Goal: Task Accomplishment & Management: Use online tool/utility

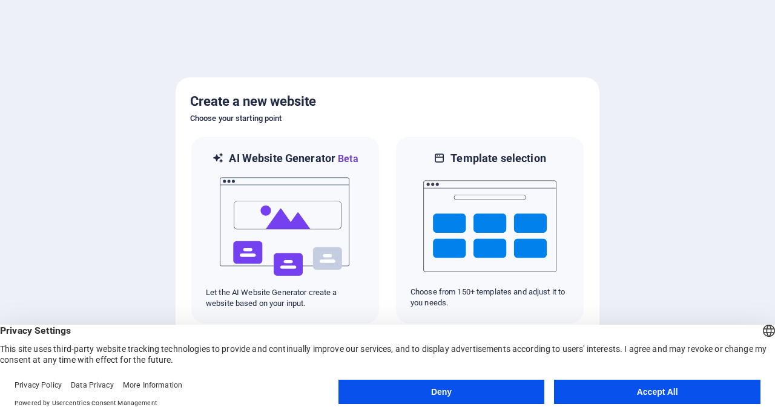
click at [664, 389] on button "Accept All" at bounding box center [657, 392] width 206 height 24
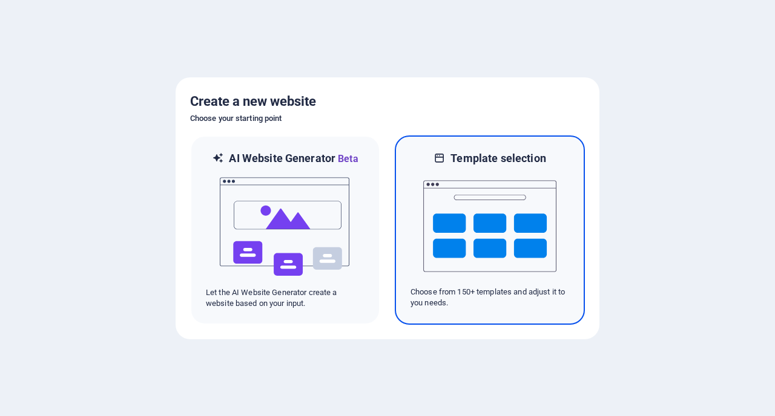
click at [473, 232] on img at bounding box center [489, 226] width 133 height 121
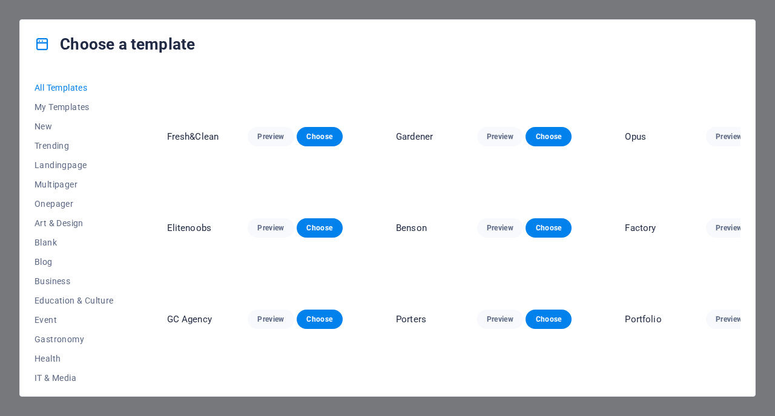
scroll to position [3518, 0]
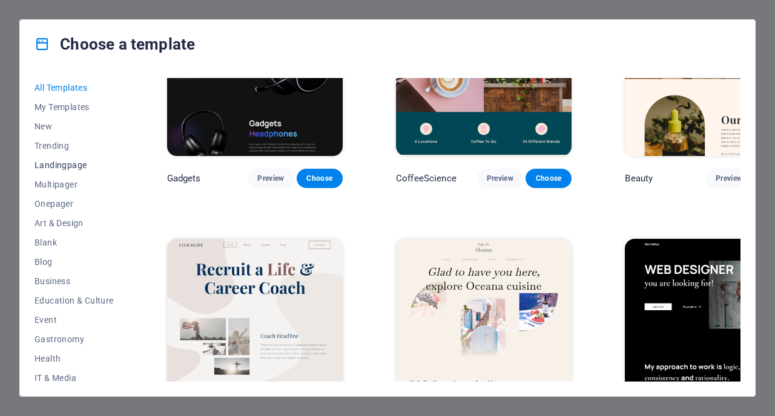
click at [66, 163] on span "Landingpage" at bounding box center [73, 165] width 79 height 10
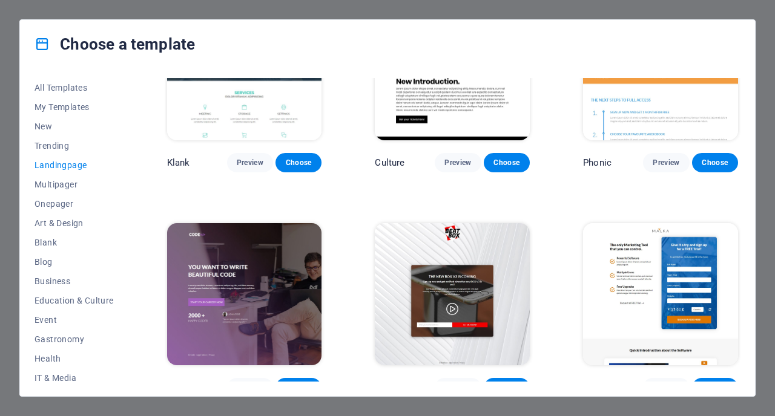
scroll to position [0, 0]
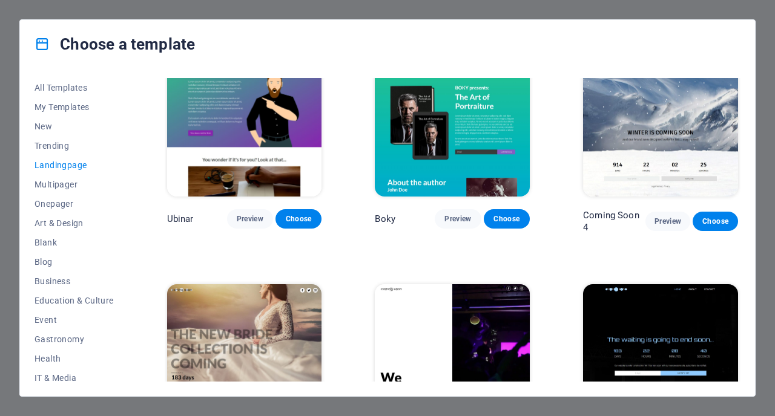
scroll to position [1688, 0]
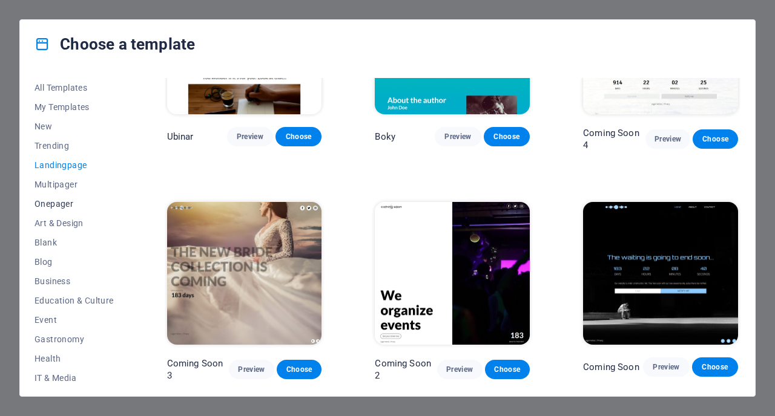
click at [58, 201] on span "Onepager" at bounding box center [73, 204] width 79 height 10
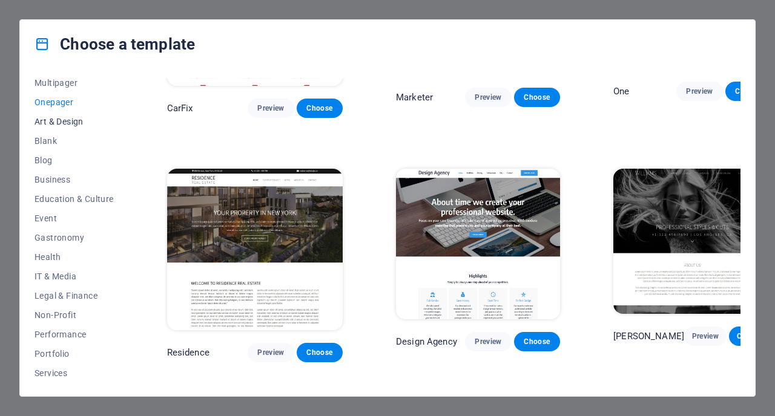
scroll to position [123, 0]
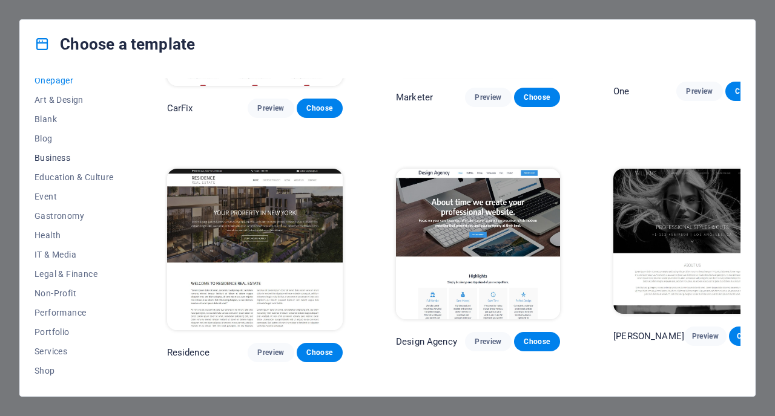
click at [59, 157] on span "Business" at bounding box center [73, 158] width 79 height 10
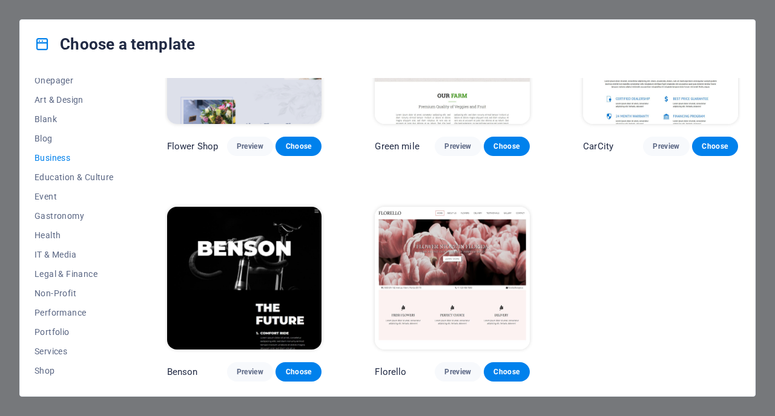
scroll to position [329, 0]
click at [78, 229] on button "Health" at bounding box center [73, 235] width 79 height 19
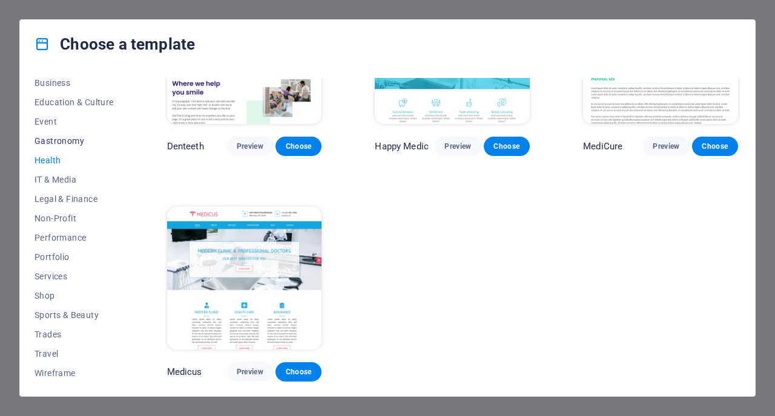
scroll to position [200, 0]
click at [58, 351] on span "Travel" at bounding box center [73, 353] width 79 height 10
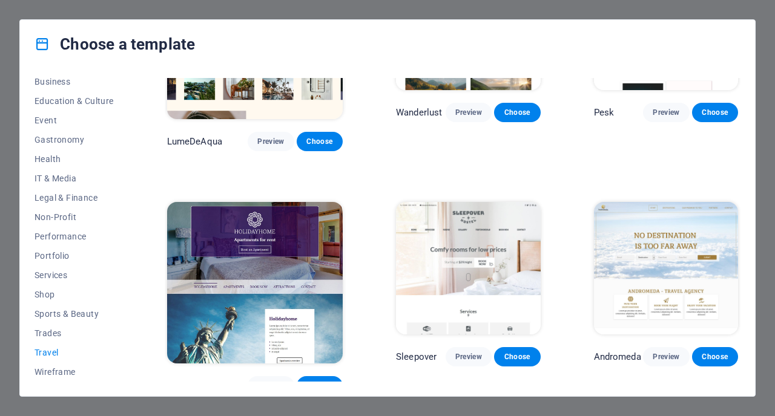
scroll to position [0, 0]
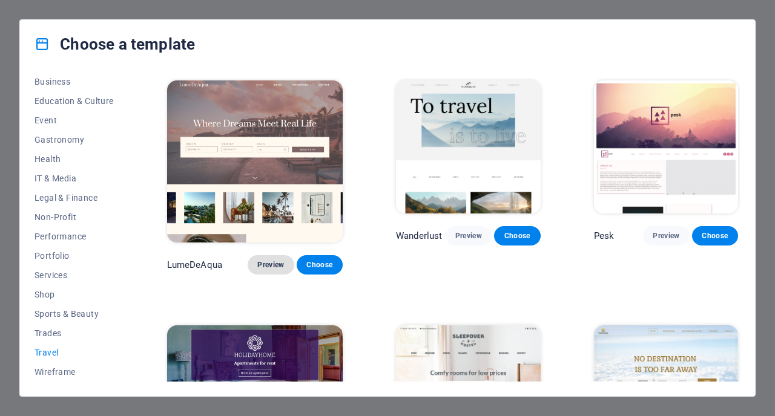
click at [252, 255] on button "Preview" at bounding box center [270, 264] width 46 height 19
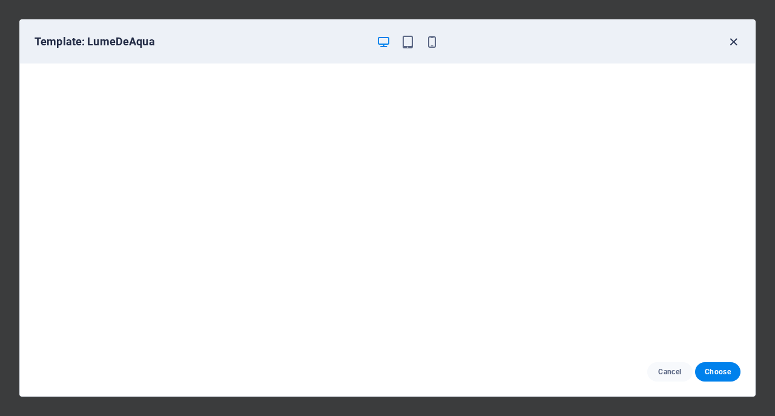
click at [730, 40] on icon "button" at bounding box center [733, 42] width 14 height 14
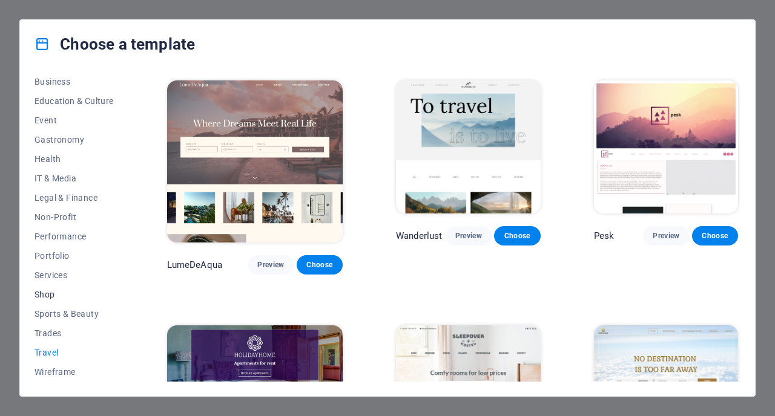
click at [46, 291] on span "Shop" at bounding box center [73, 295] width 79 height 10
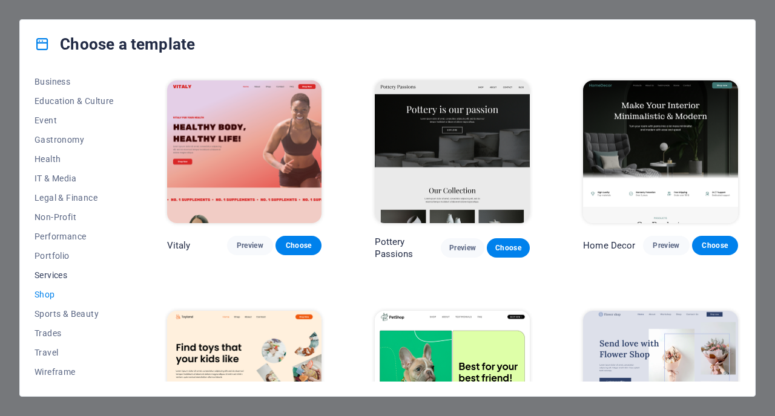
click at [64, 275] on span "Services" at bounding box center [73, 275] width 79 height 10
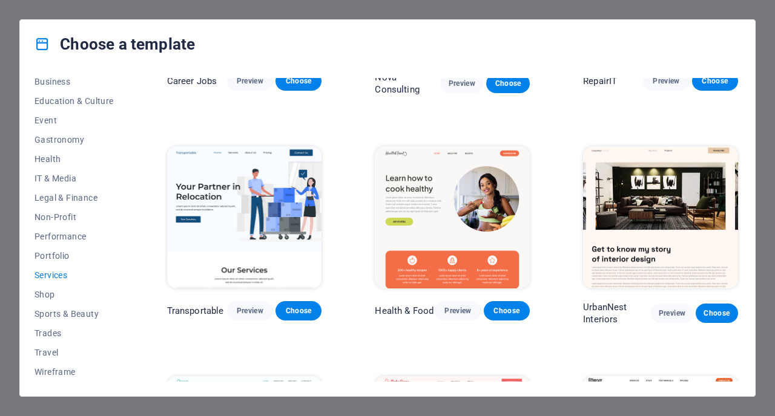
scroll to position [185, 0]
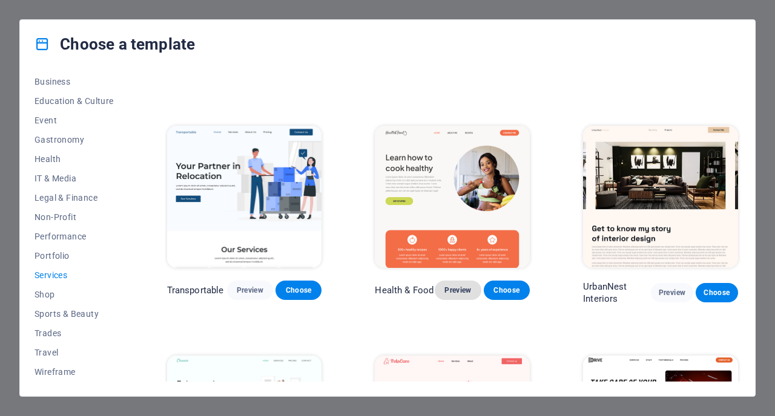
click at [456, 288] on span "Preview" at bounding box center [457, 291] width 27 height 10
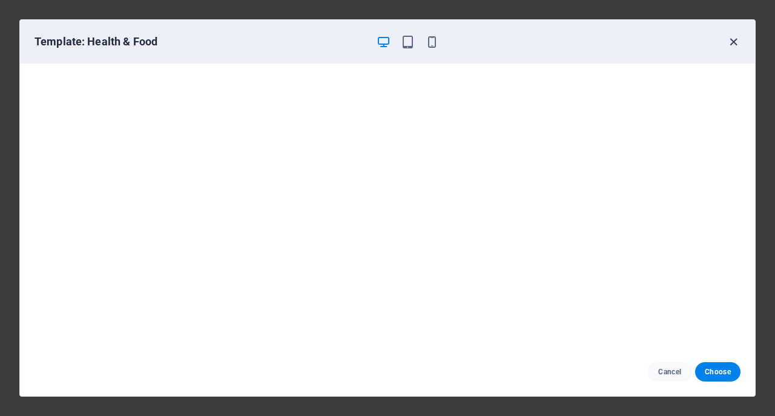
click at [733, 39] on icon "button" at bounding box center [733, 42] width 14 height 14
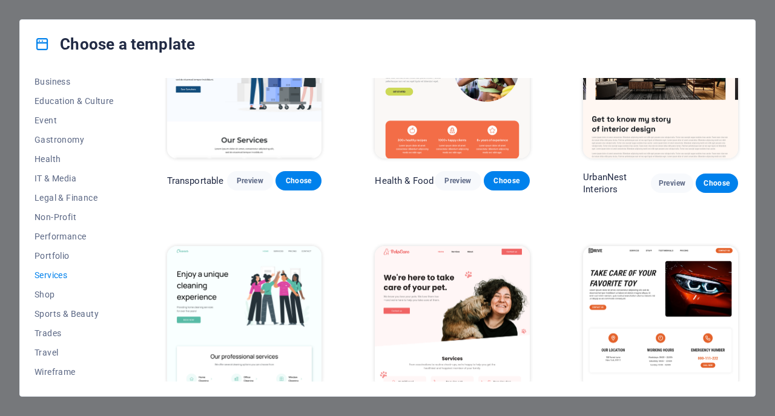
scroll to position [0, 0]
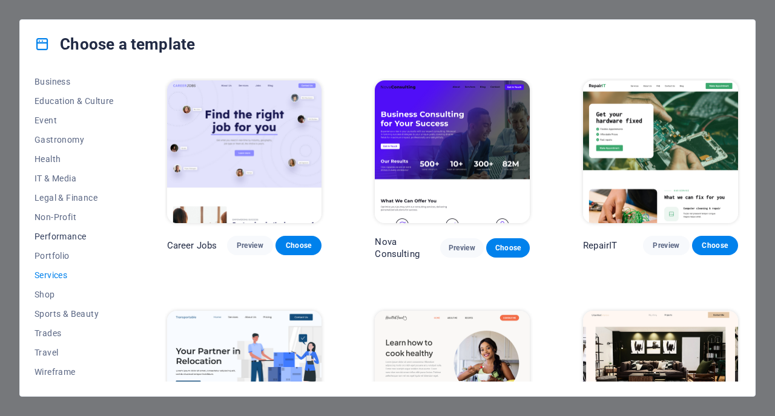
click at [69, 239] on span "Performance" at bounding box center [73, 237] width 79 height 10
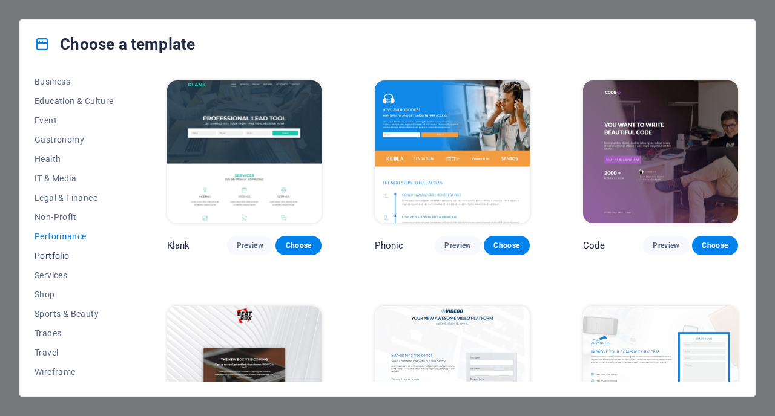
click at [65, 249] on button "Portfolio" at bounding box center [73, 255] width 79 height 19
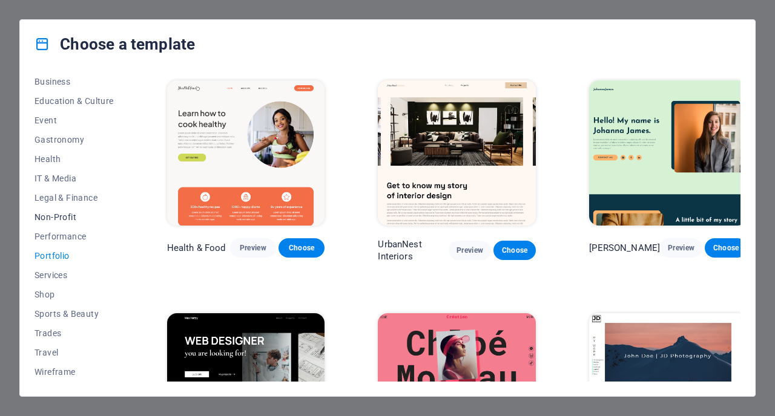
click at [61, 217] on span "Non-Profit" at bounding box center [73, 217] width 79 height 10
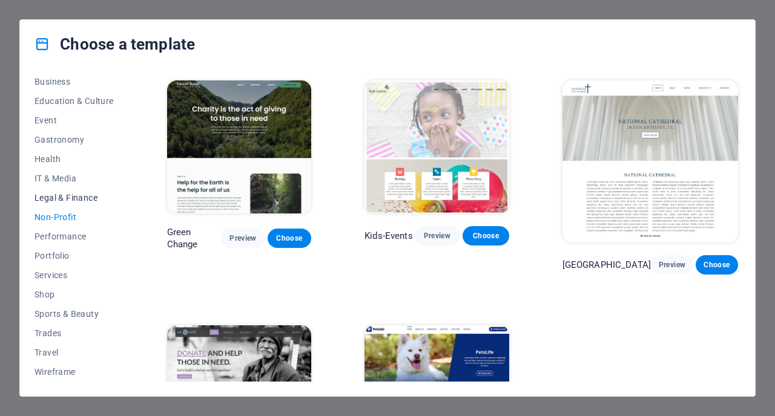
click at [71, 192] on button "Legal & Finance" at bounding box center [73, 197] width 79 height 19
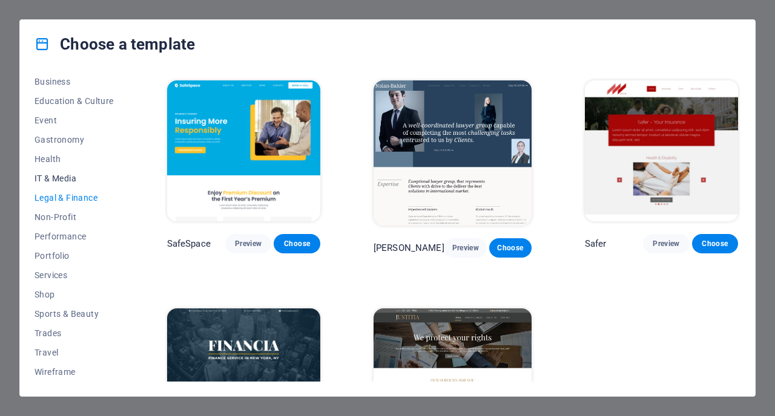
click at [72, 179] on span "IT & Media" at bounding box center [73, 179] width 79 height 10
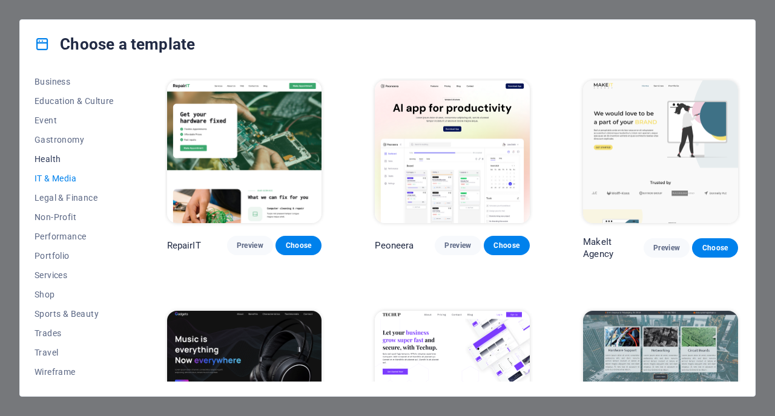
click at [74, 152] on button "Health" at bounding box center [73, 158] width 79 height 19
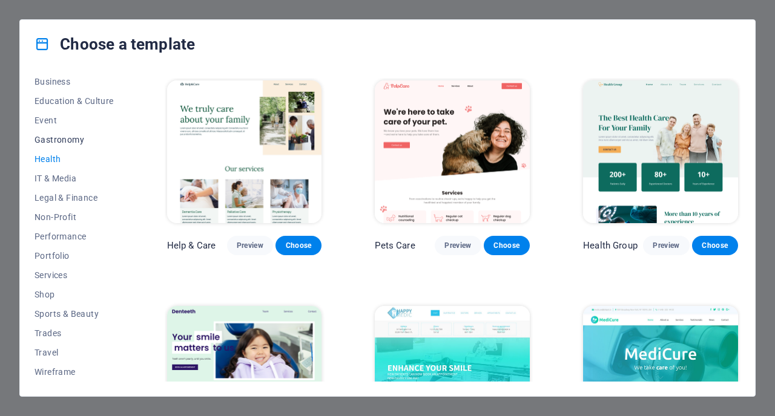
click at [64, 139] on span "Gastronomy" at bounding box center [73, 140] width 79 height 10
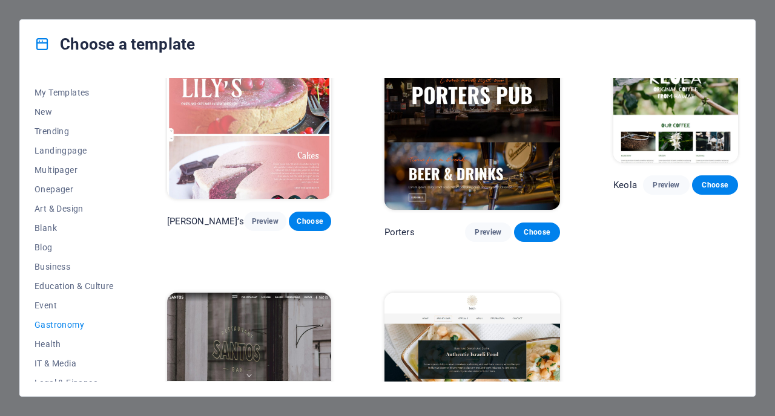
scroll to position [1016, 0]
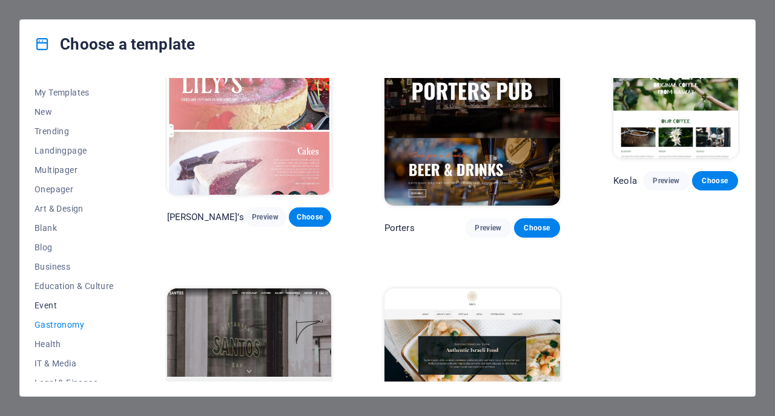
click at [94, 301] on span "Event" at bounding box center [73, 306] width 79 height 10
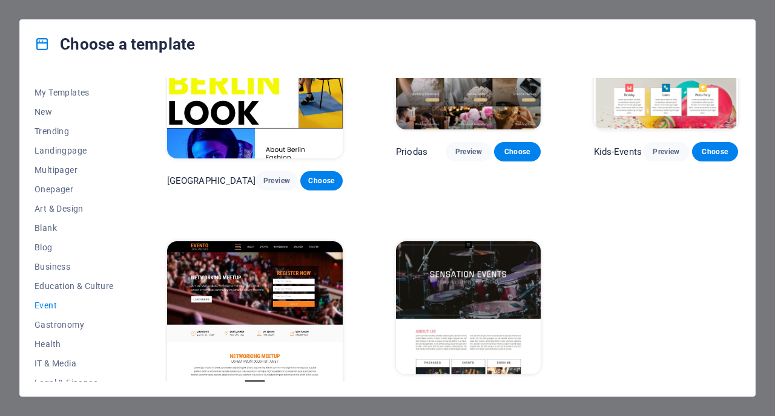
scroll to position [0, 0]
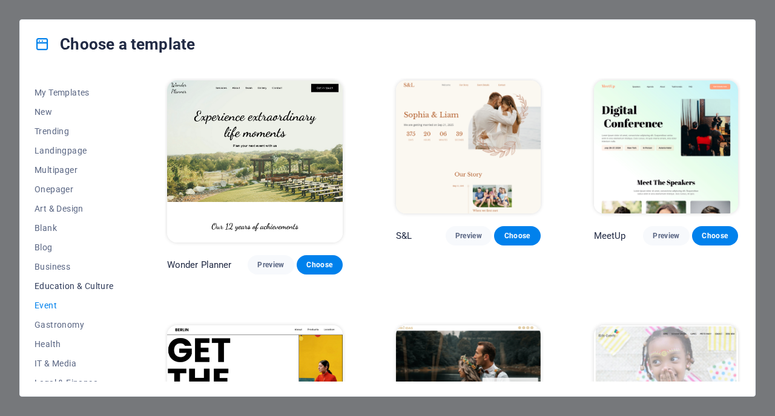
click at [74, 284] on span "Education & Culture" at bounding box center [73, 286] width 79 height 10
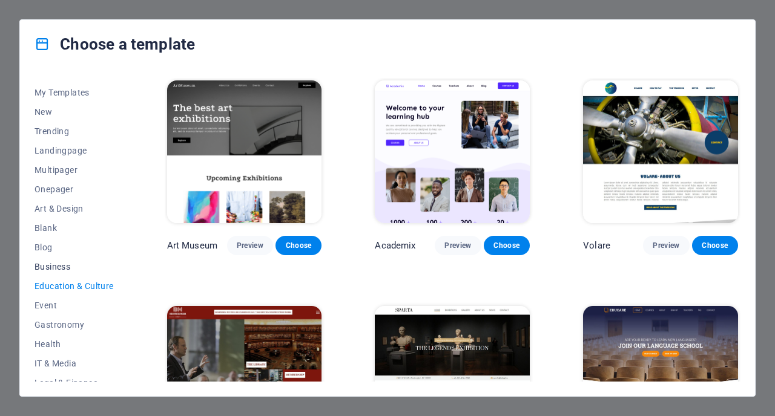
click at [48, 261] on button "Business" at bounding box center [73, 266] width 79 height 19
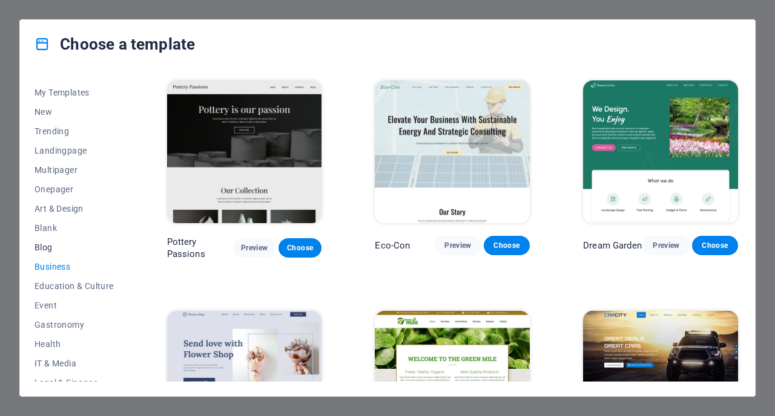
click at [53, 246] on span "Blog" at bounding box center [73, 248] width 79 height 10
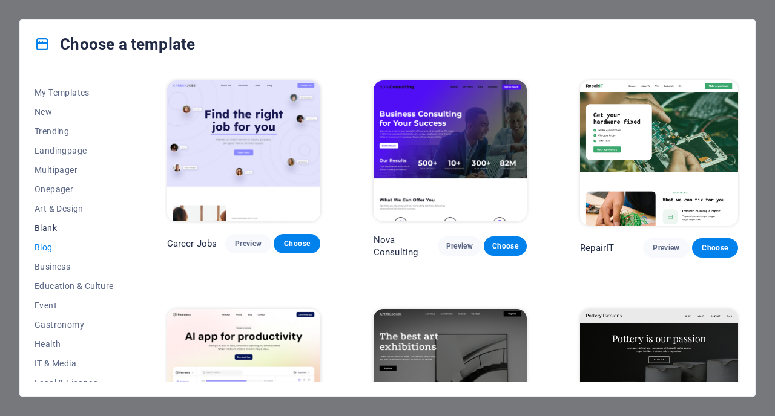
click at [52, 228] on span "Blank" at bounding box center [73, 228] width 79 height 10
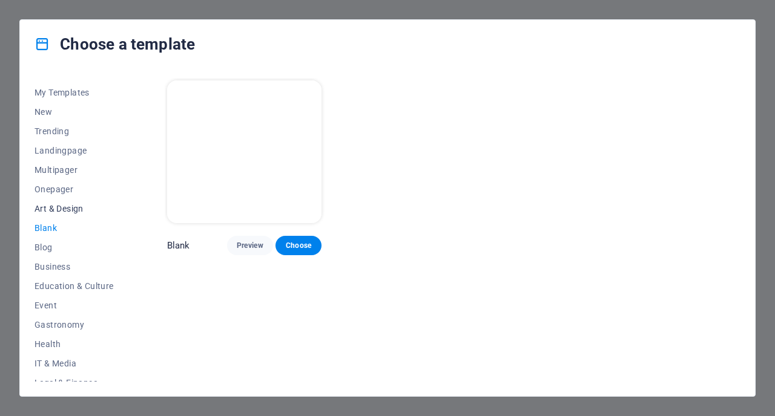
click at [69, 208] on span "Art & Design" at bounding box center [73, 209] width 79 height 10
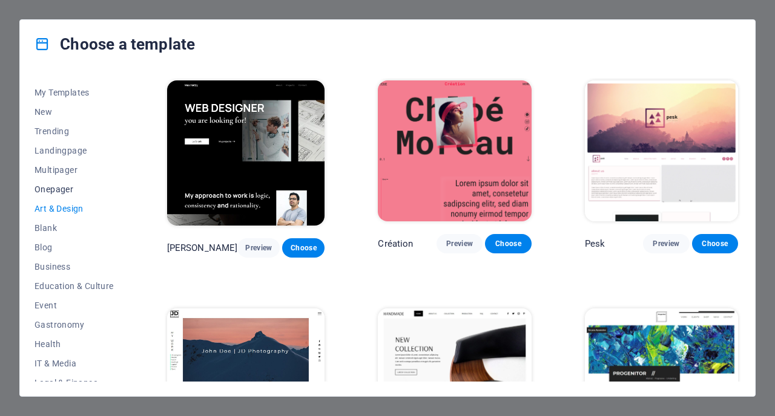
click at [80, 186] on span "Onepager" at bounding box center [73, 190] width 79 height 10
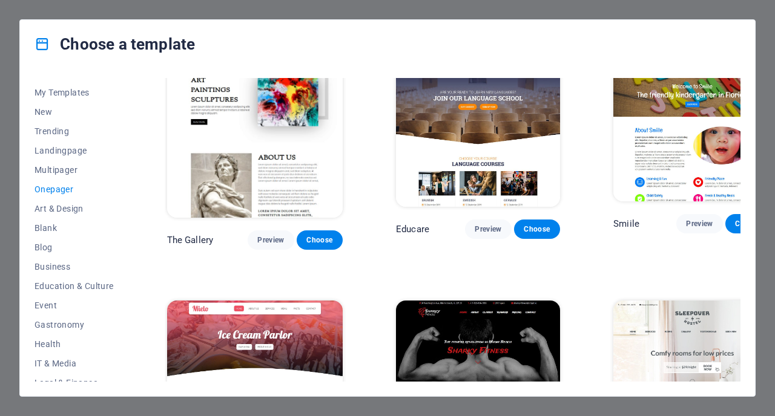
scroll to position [3395, 0]
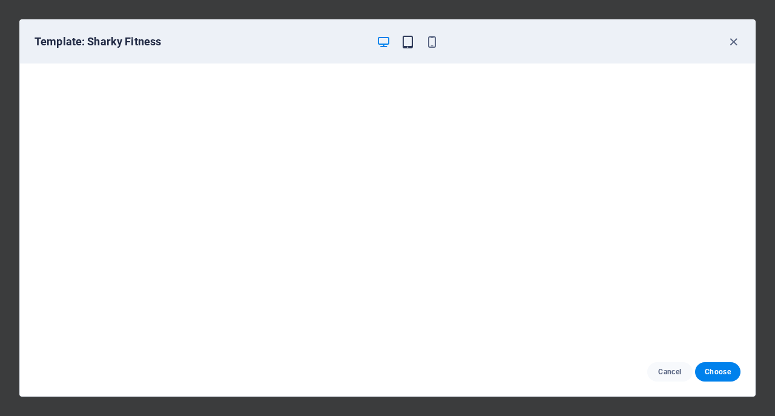
click at [410, 44] on icon "button" at bounding box center [408, 42] width 14 height 14
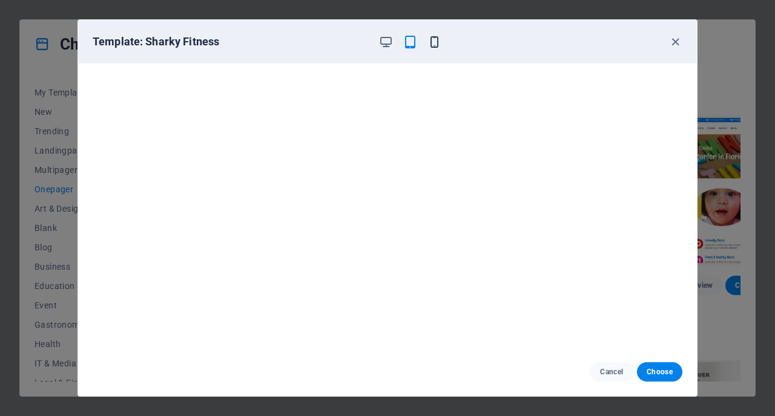
click at [435, 40] on icon "button" at bounding box center [434, 42] width 14 height 14
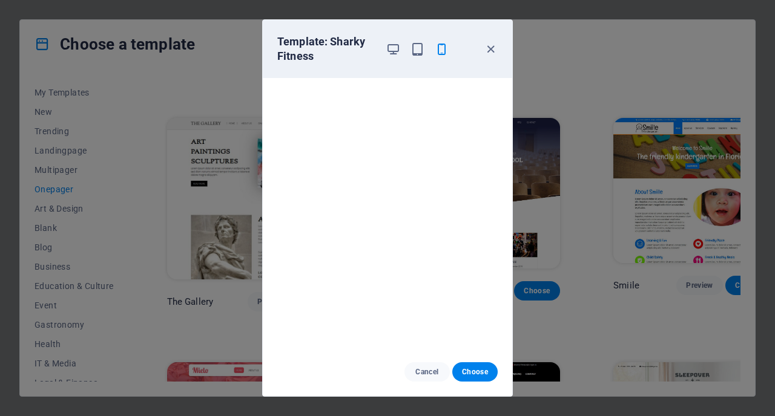
scroll to position [3, 0]
click at [395, 51] on icon "button" at bounding box center [393, 49] width 14 height 14
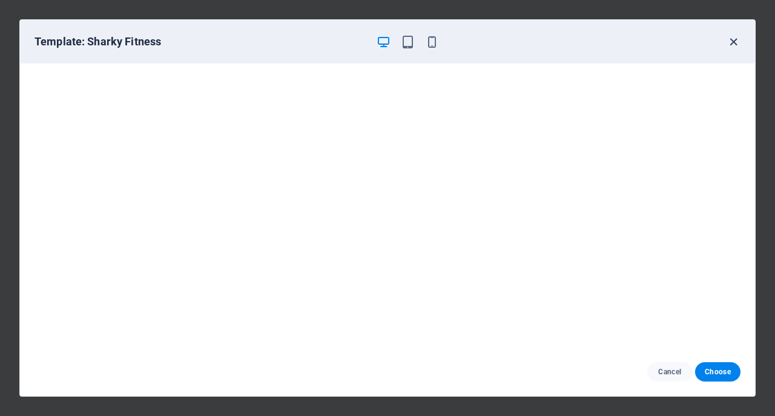
click at [732, 45] on icon "button" at bounding box center [733, 42] width 14 height 14
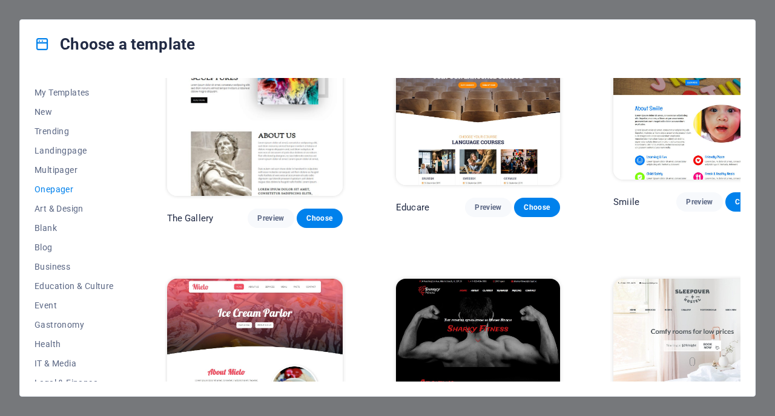
scroll to position [3263, 0]
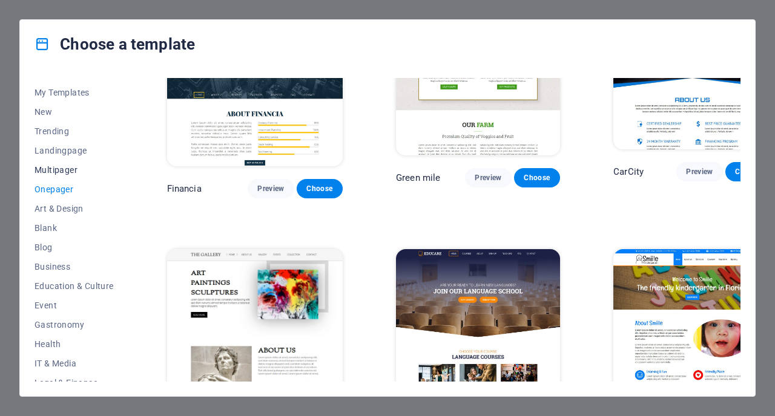
click at [72, 165] on button "Multipager" at bounding box center [73, 169] width 79 height 19
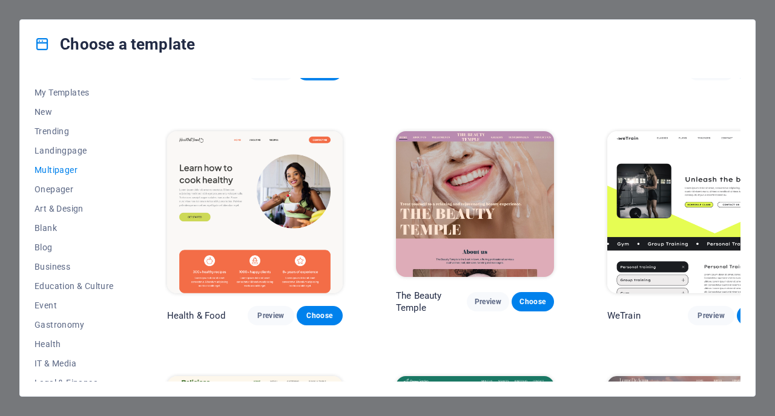
scroll to position [926, 0]
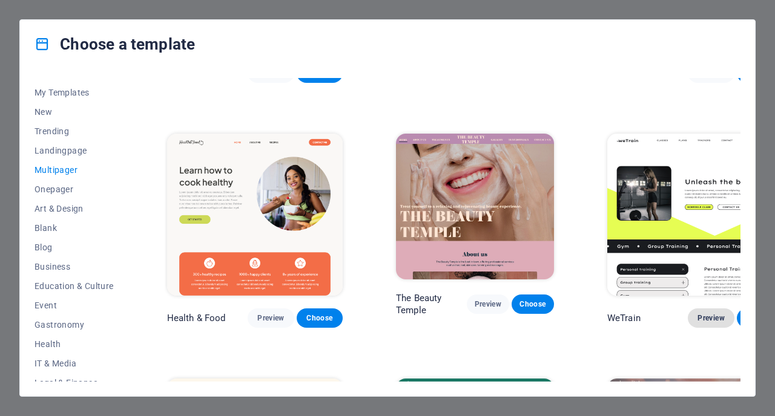
click at [697, 313] on span "Preview" at bounding box center [710, 318] width 27 height 10
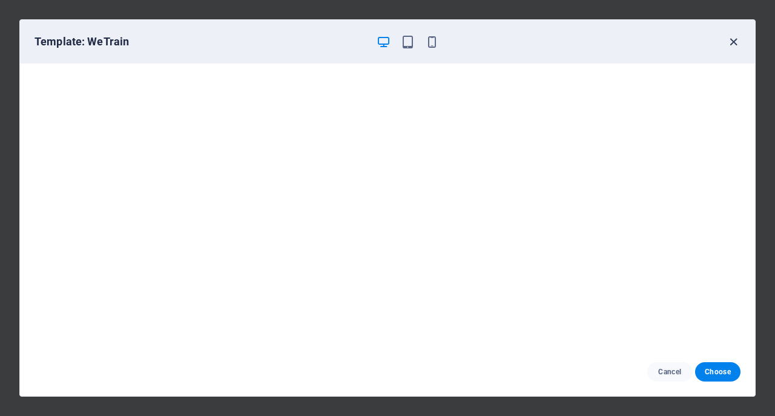
click at [732, 39] on icon "button" at bounding box center [733, 42] width 14 height 14
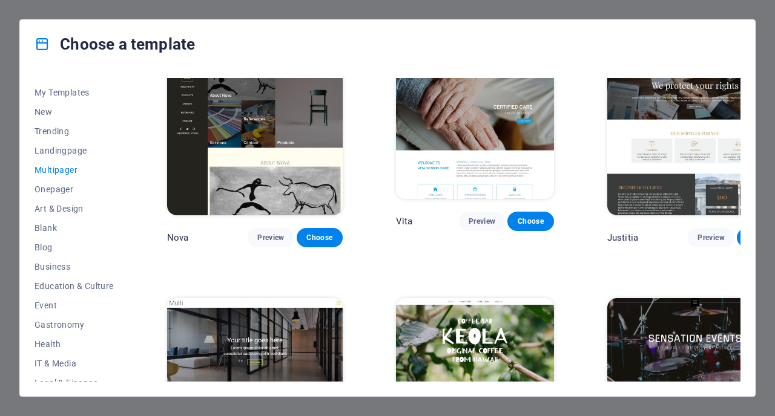
scroll to position [5175, 0]
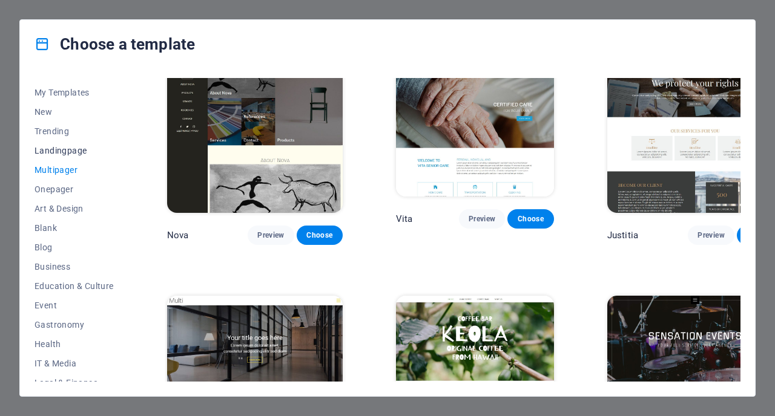
click at [80, 146] on span "Landingpage" at bounding box center [73, 151] width 79 height 10
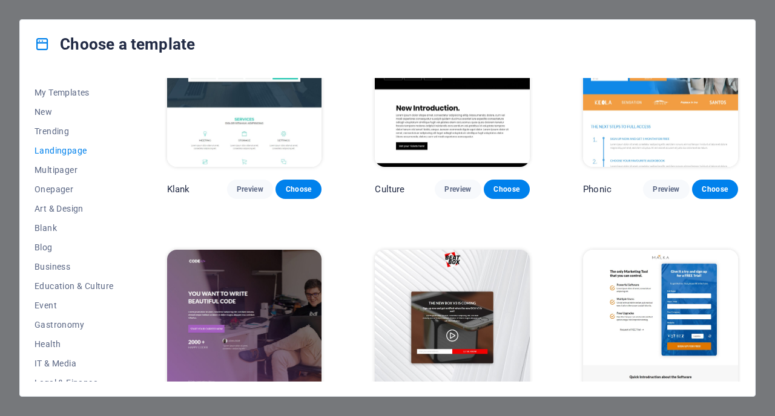
scroll to position [0, 0]
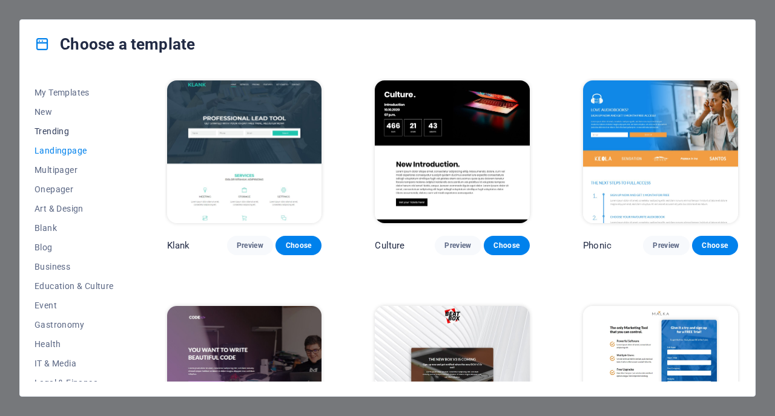
click at [62, 133] on span "Trending" at bounding box center [73, 131] width 79 height 10
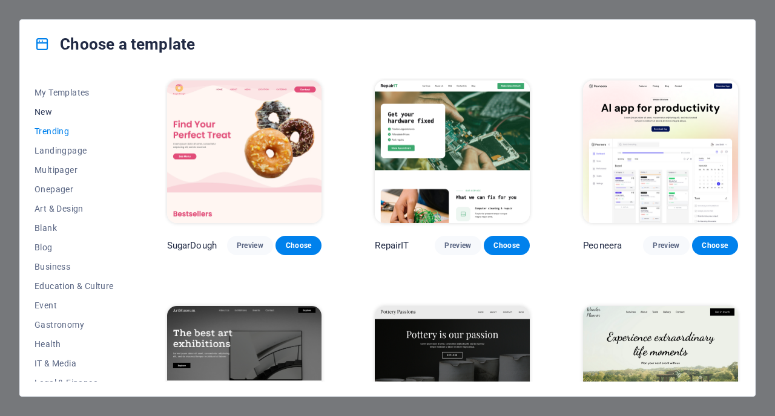
click at [52, 108] on span "New" at bounding box center [73, 112] width 79 height 10
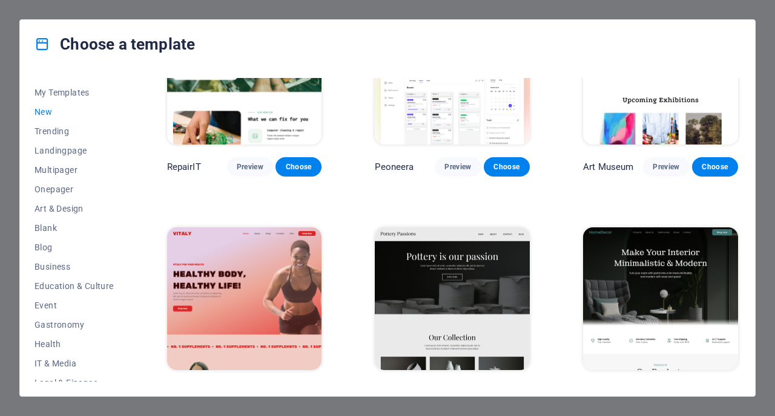
scroll to position [370, 0]
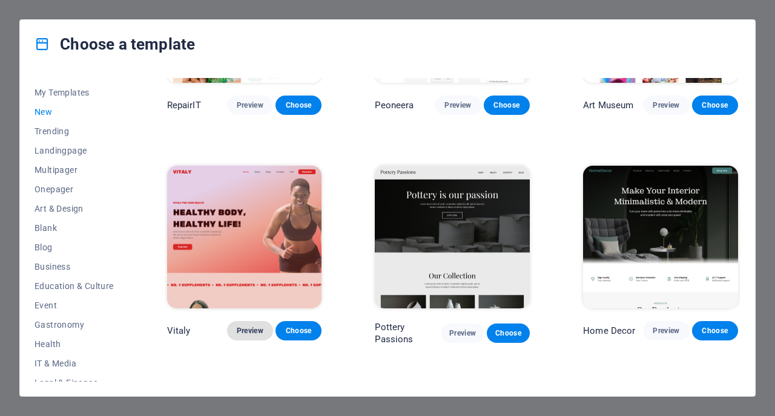
click at [249, 330] on span "Preview" at bounding box center [250, 331] width 27 height 10
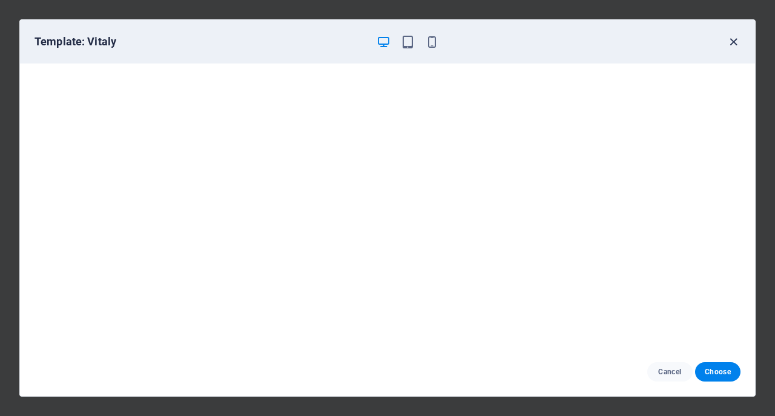
click at [732, 44] on icon "button" at bounding box center [733, 42] width 14 height 14
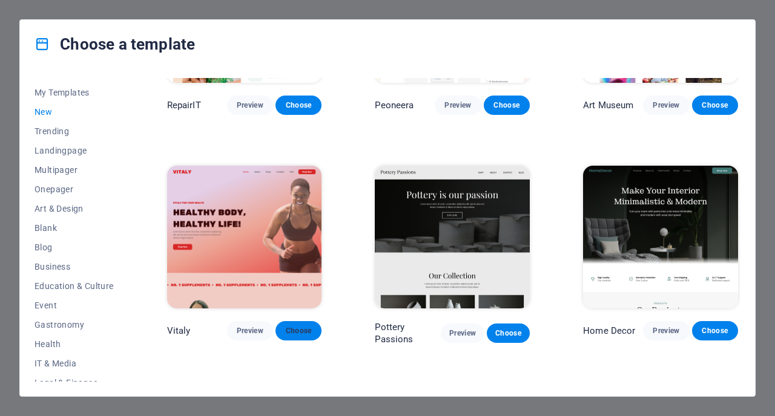
click at [301, 332] on span "Choose" at bounding box center [298, 331] width 27 height 10
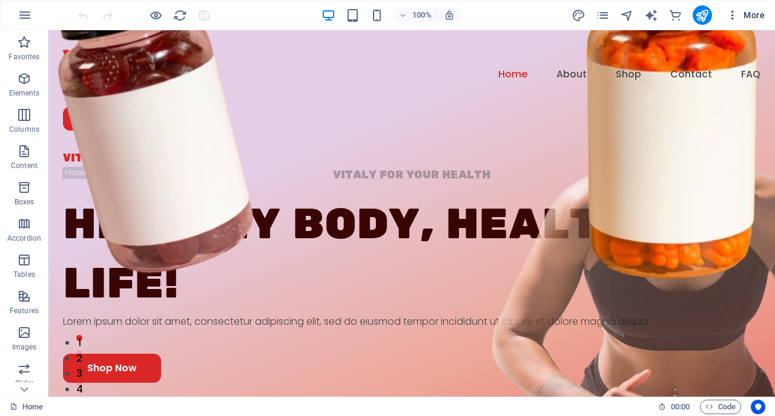
click at [734, 15] on icon "button" at bounding box center [732, 15] width 12 height 12
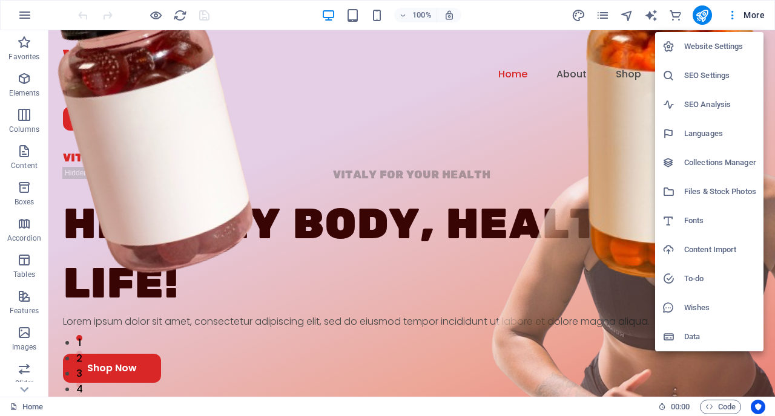
click at [722, 42] on h6 "Website Settings" at bounding box center [720, 46] width 72 height 15
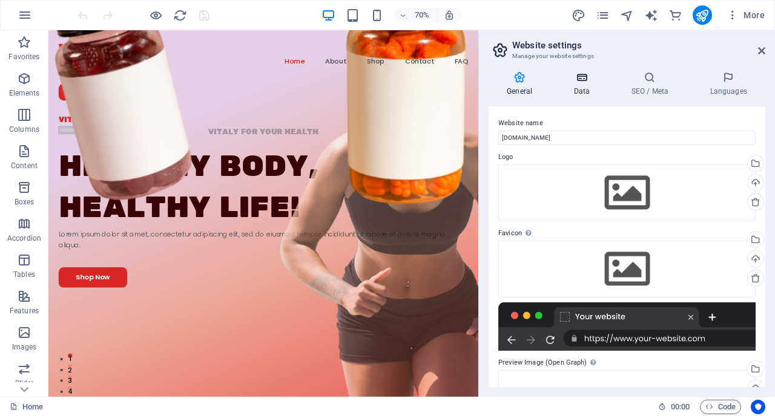
click at [583, 76] on icon at bounding box center [581, 77] width 53 height 12
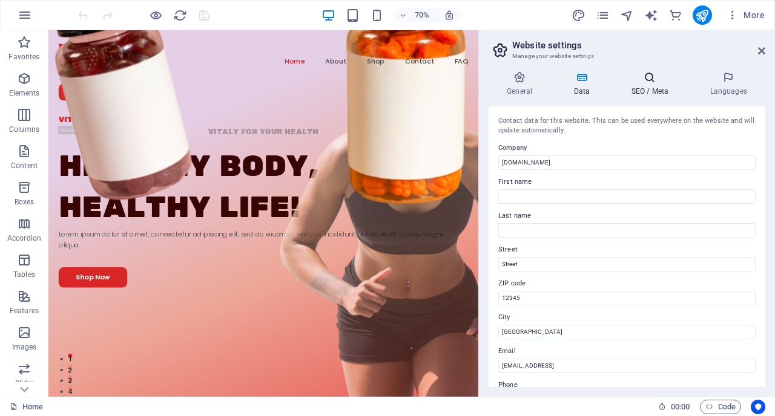
click at [643, 90] on h4 "SEO / Meta" at bounding box center [651, 83] width 79 height 25
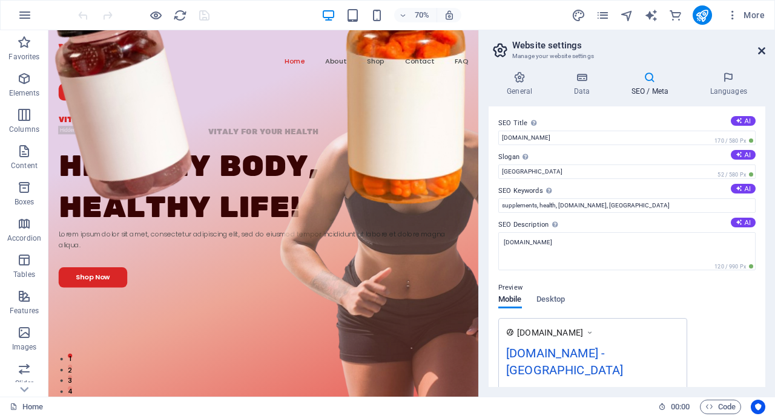
click at [760, 47] on icon at bounding box center [761, 51] width 7 height 10
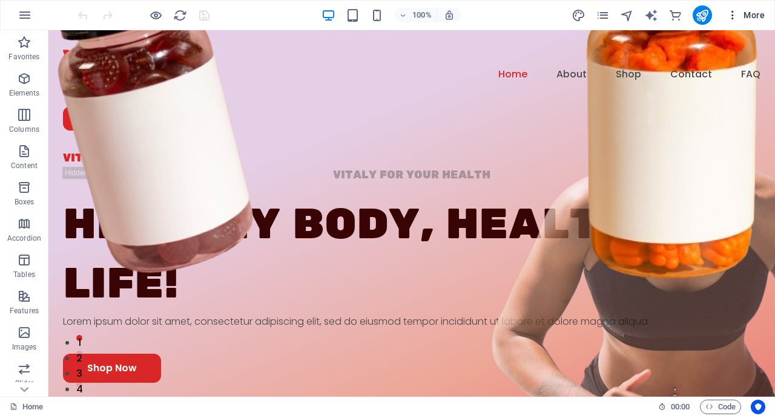
click at [755, 15] on span "More" at bounding box center [745, 15] width 38 height 12
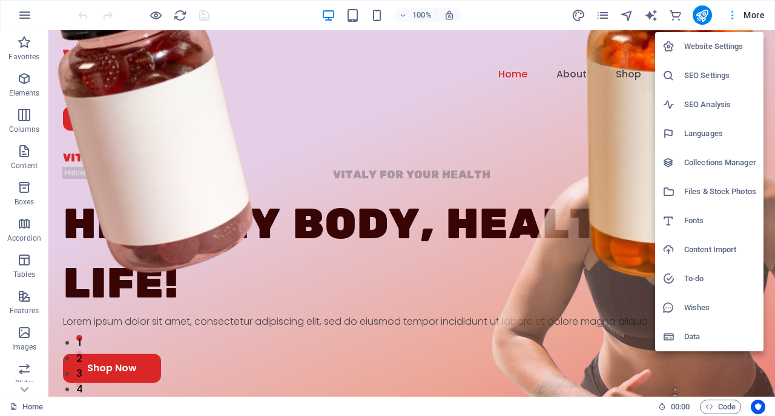
click at [755, 15] on div at bounding box center [387, 208] width 775 height 416
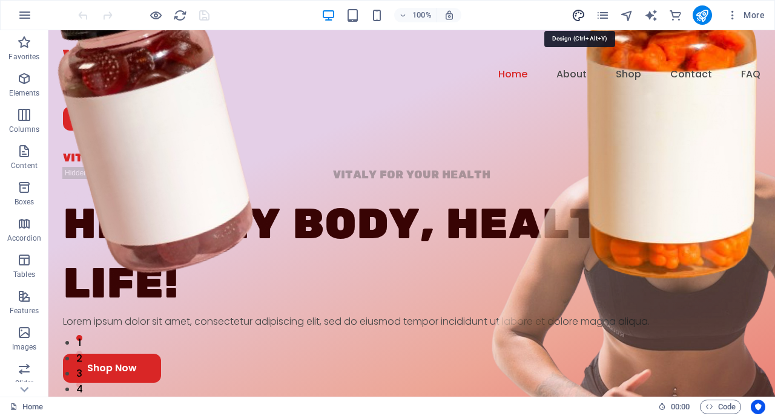
click at [580, 16] on icon "design" at bounding box center [578, 15] width 14 height 14
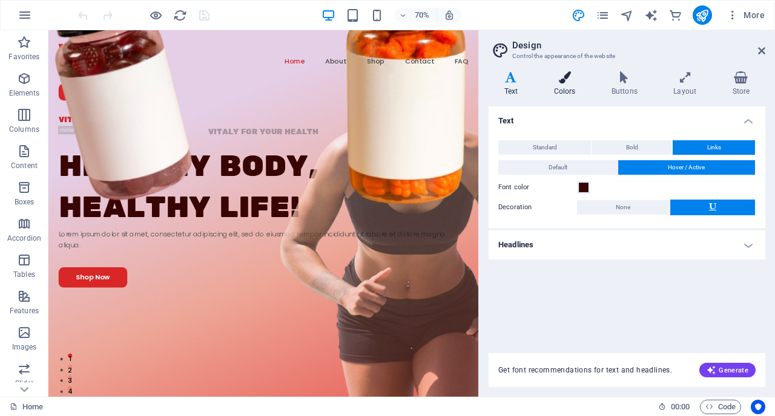
click at [566, 79] on icon at bounding box center [564, 77] width 53 height 12
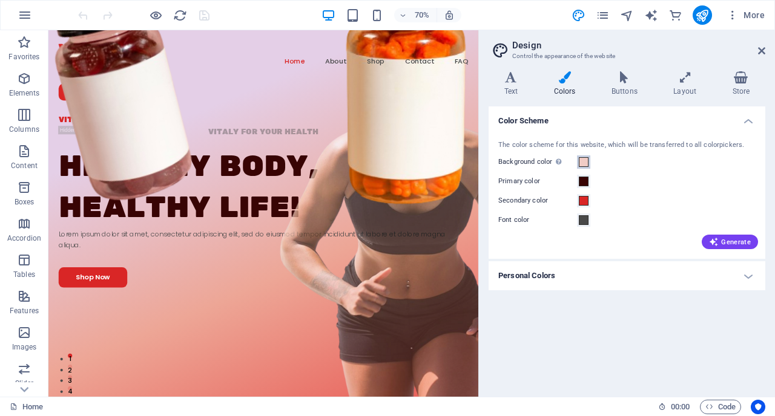
click at [584, 161] on span at bounding box center [583, 162] width 10 height 10
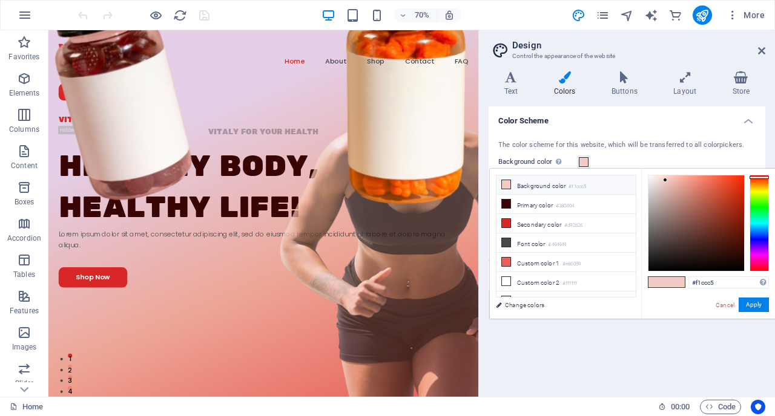
click at [507, 183] on icon at bounding box center [506, 184] width 8 height 8
click at [710, 281] on input "#f1ccc5" at bounding box center [728, 283] width 80 height 12
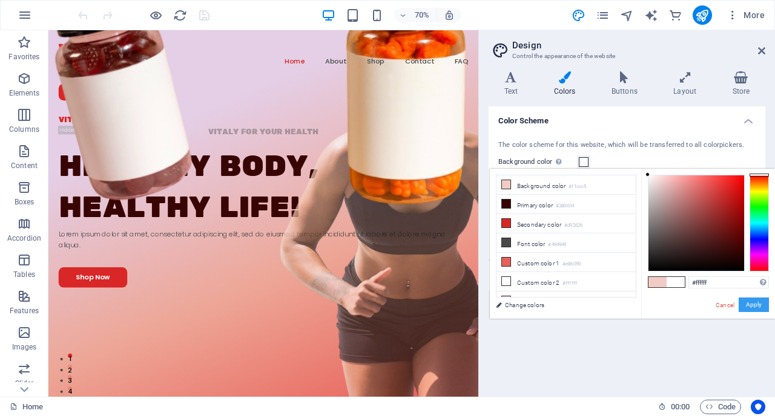
click at [753, 303] on button "Apply" at bounding box center [753, 305] width 30 height 15
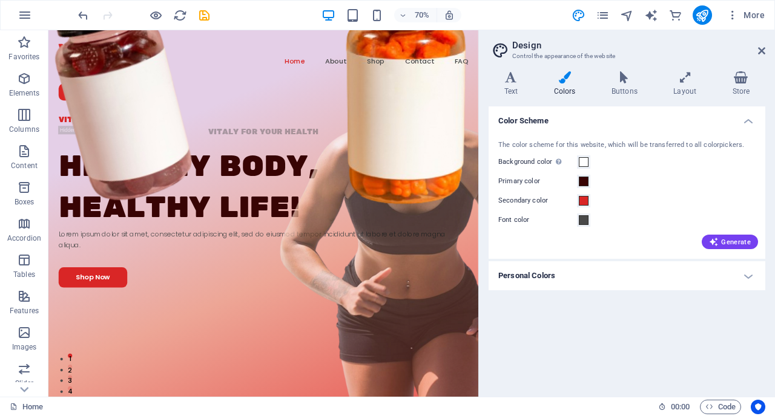
click at [736, 273] on h4 "Personal Colors" at bounding box center [626, 275] width 277 height 29
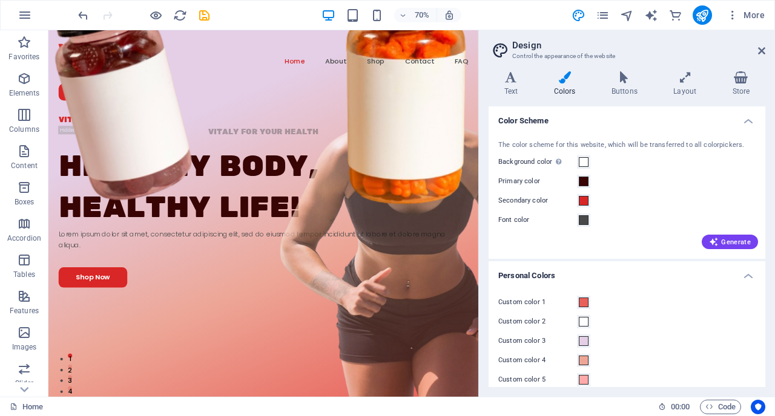
scroll to position [12, 0]
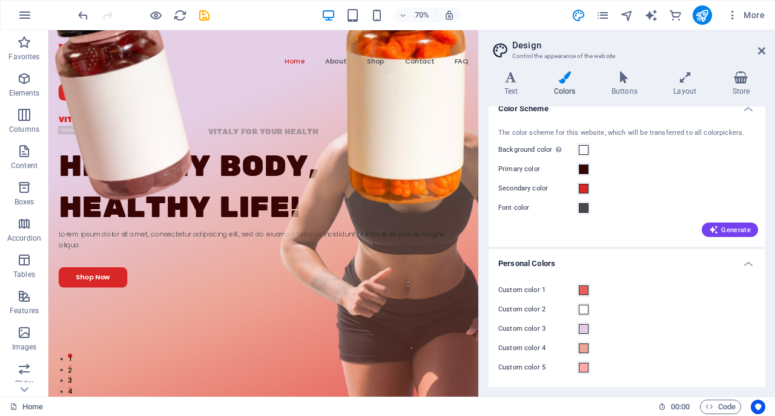
click at [695, 261] on h4 "Personal Colors" at bounding box center [626, 260] width 277 height 22
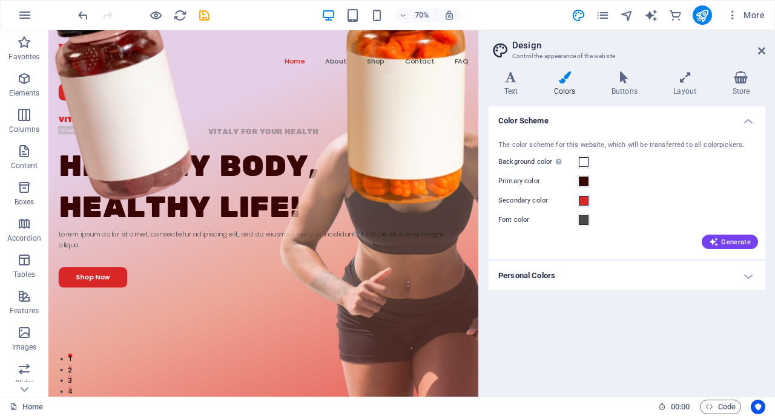
scroll to position [0, 0]
click at [718, 237] on button "Generate" at bounding box center [729, 242] width 56 height 15
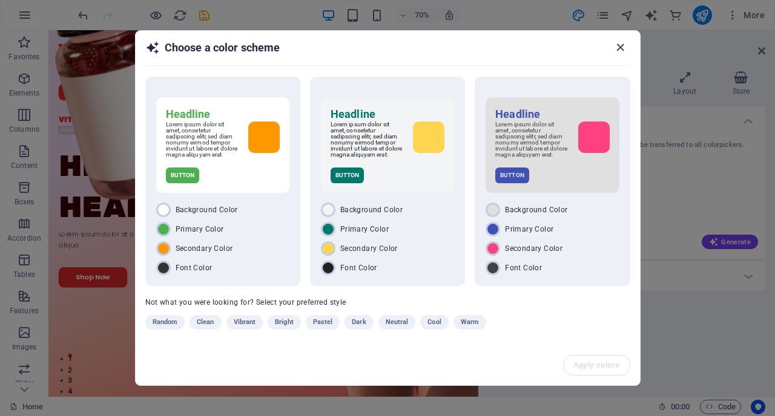
click at [619, 44] on icon "button" at bounding box center [620, 48] width 14 height 14
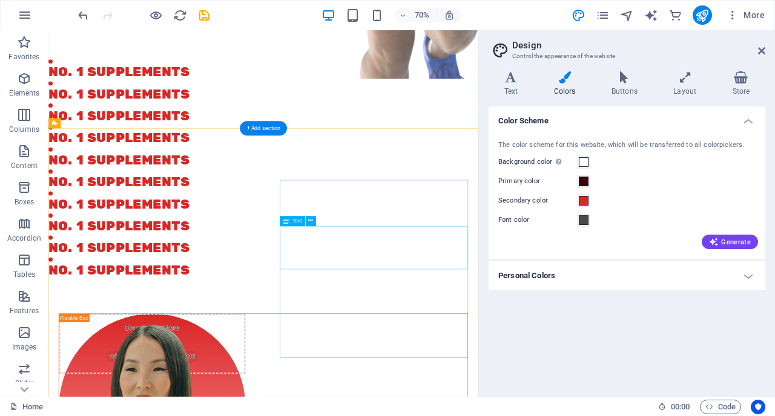
scroll to position [501, 0]
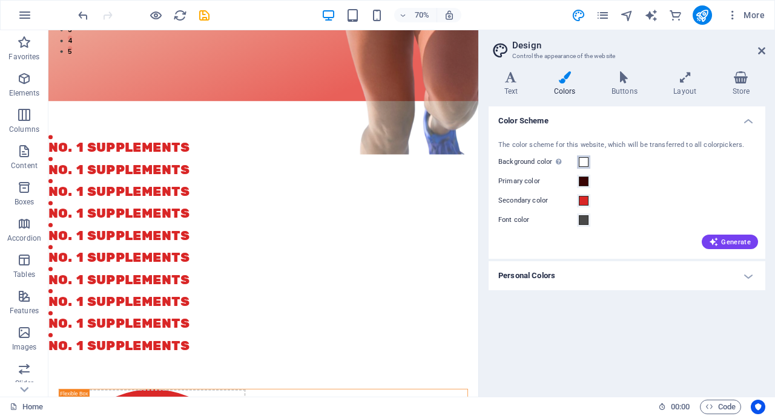
click at [585, 163] on span at bounding box center [583, 162] width 10 height 10
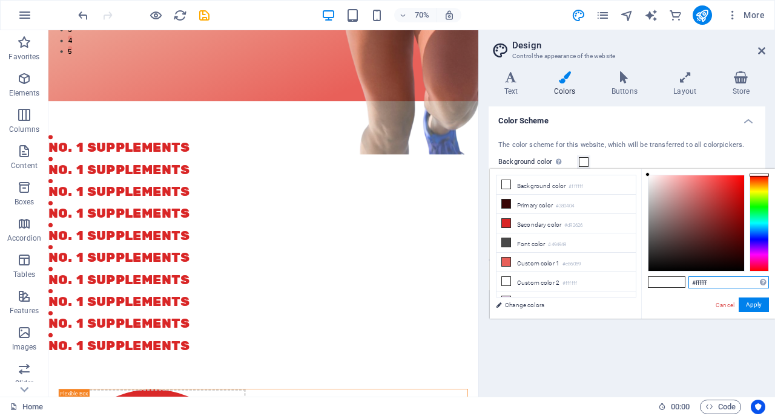
click at [702, 280] on input "#ffffff" at bounding box center [728, 283] width 80 height 12
type input "#f5f5f5"
click at [755, 306] on button "Apply" at bounding box center [753, 305] width 30 height 15
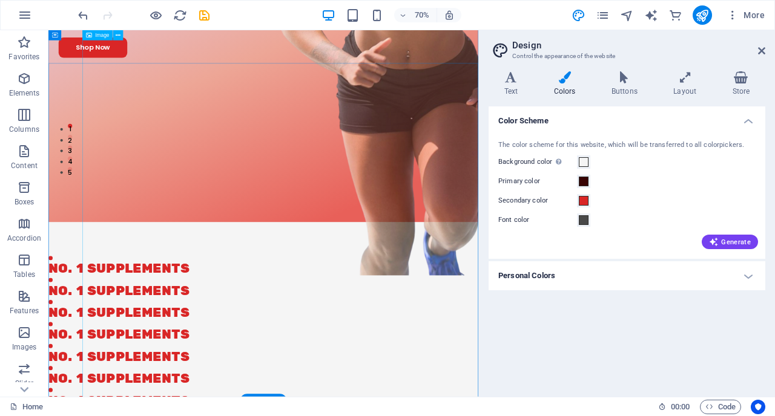
scroll to position [0, 0]
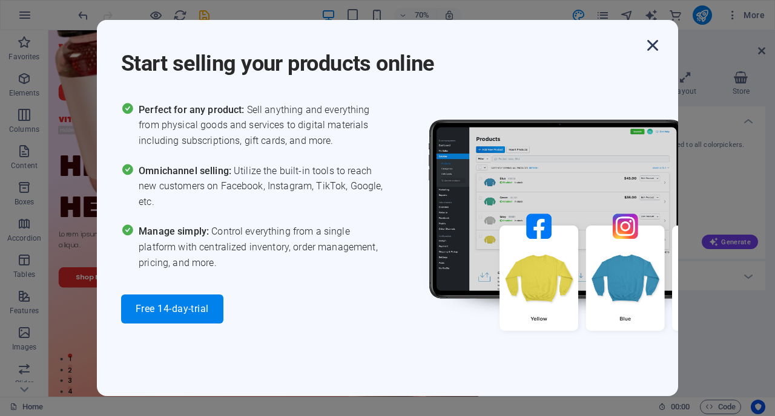
click at [652, 42] on icon "button" at bounding box center [652, 45] width 22 height 22
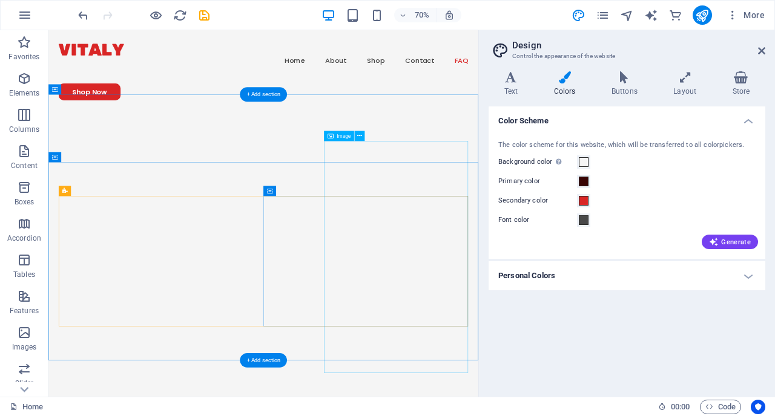
scroll to position [3841, 0]
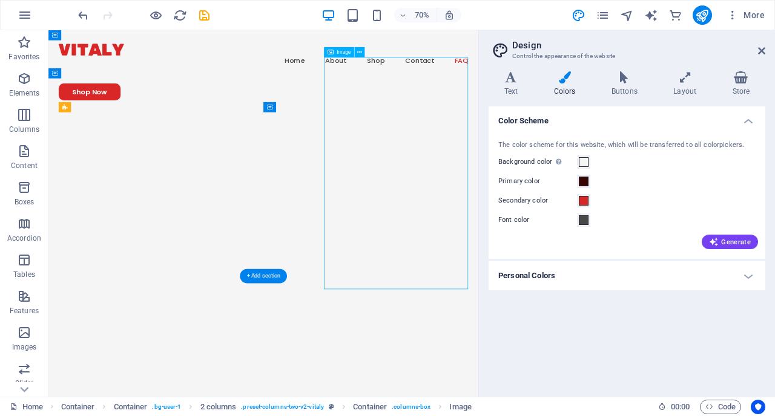
select select "px"
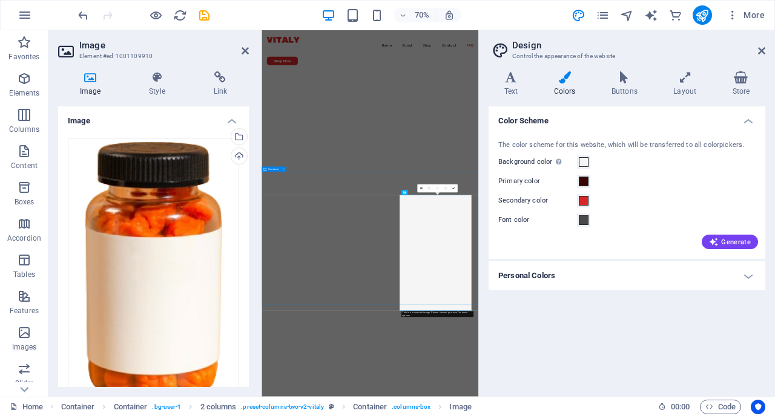
scroll to position [3409, 0]
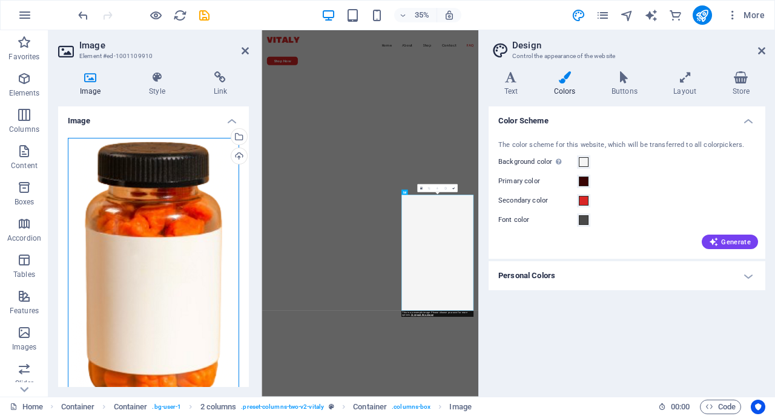
click at [150, 249] on div "Drag files here, click to choose files or select files from Files or our free s…" at bounding box center [153, 274] width 171 height 272
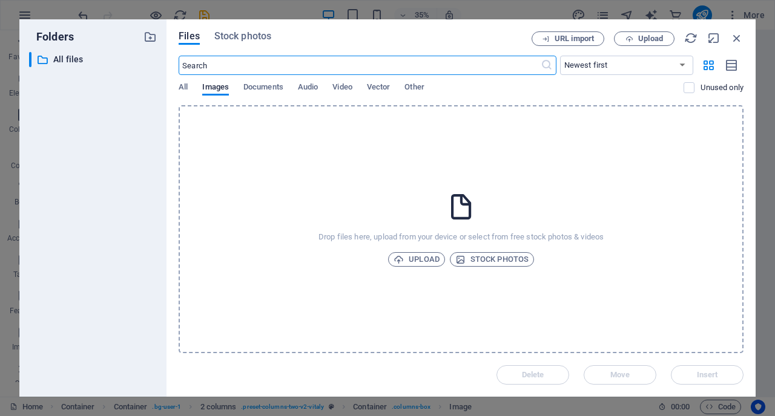
scroll to position [0, 0]
click at [490, 258] on span "Stock photos" at bounding box center [491, 259] width 73 height 15
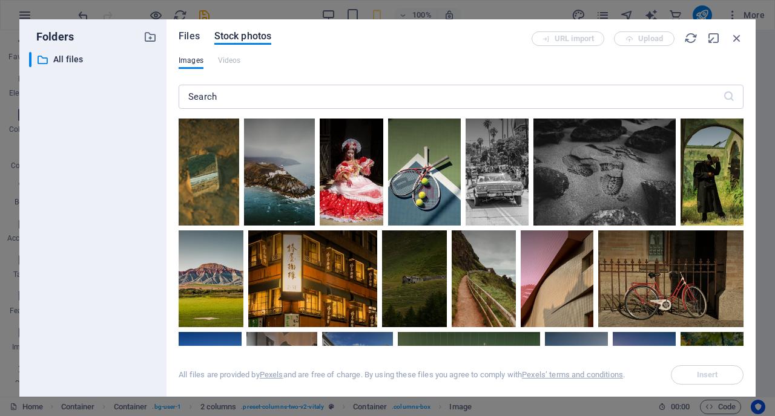
click at [186, 36] on span "Files" at bounding box center [189, 36] width 21 height 15
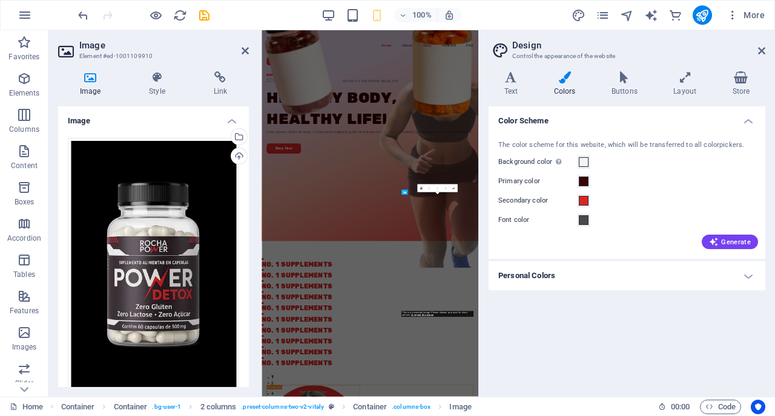
scroll to position [4535, 0]
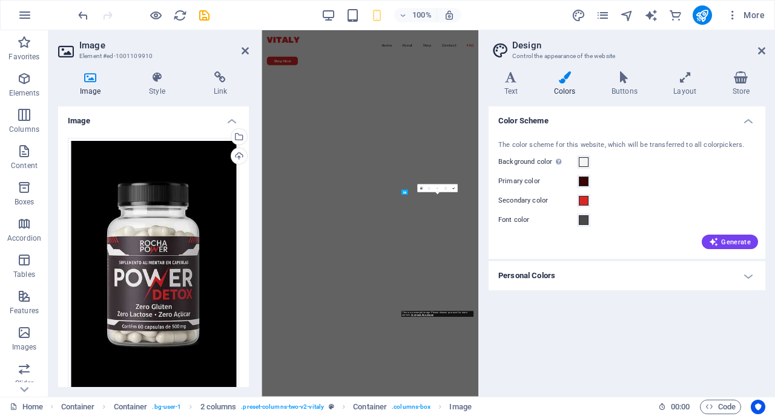
click at [568, 238] on div "Generate" at bounding box center [627, 239] width 262 height 19
type input "340"
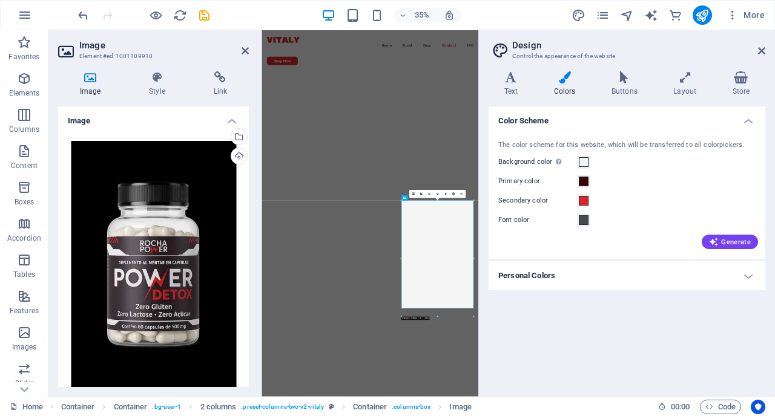
scroll to position [3409, 0]
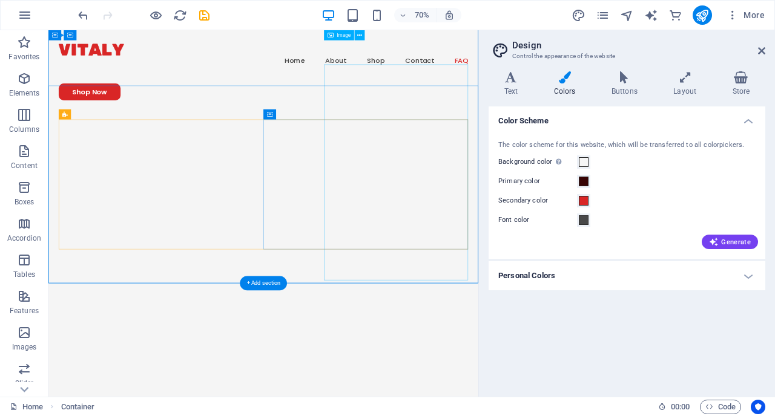
scroll to position [3681, 0]
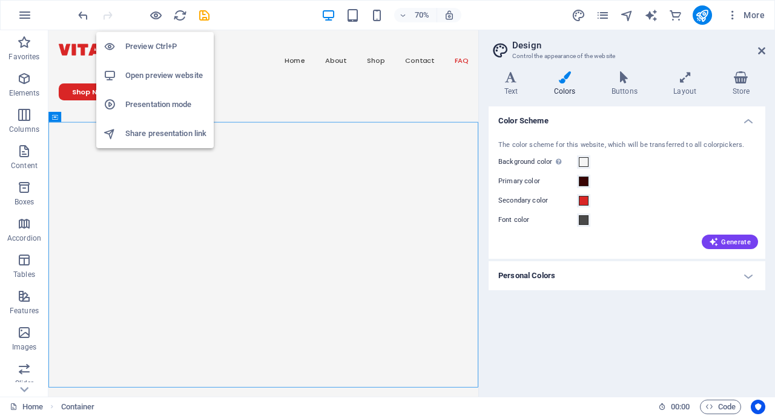
click at [152, 73] on h6 "Open preview website" at bounding box center [165, 75] width 81 height 15
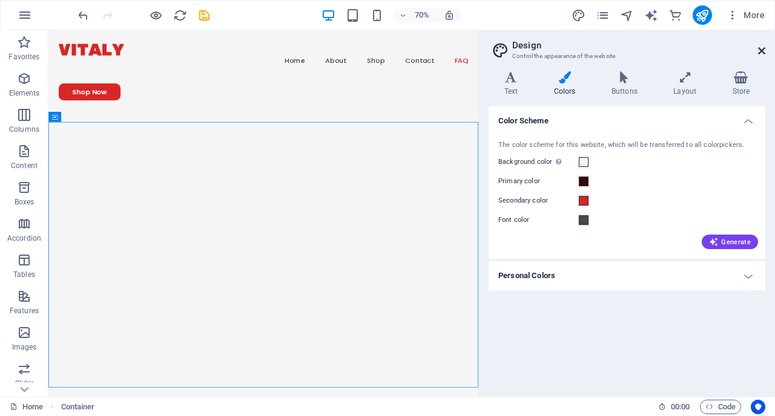
click at [759, 50] on icon at bounding box center [761, 51] width 7 height 10
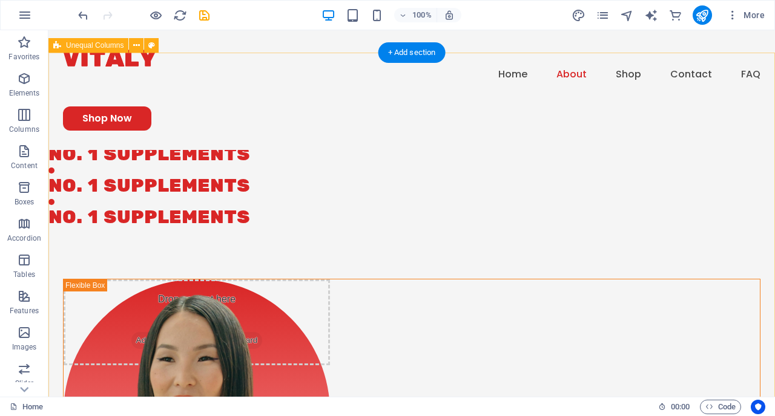
scroll to position [668, 0]
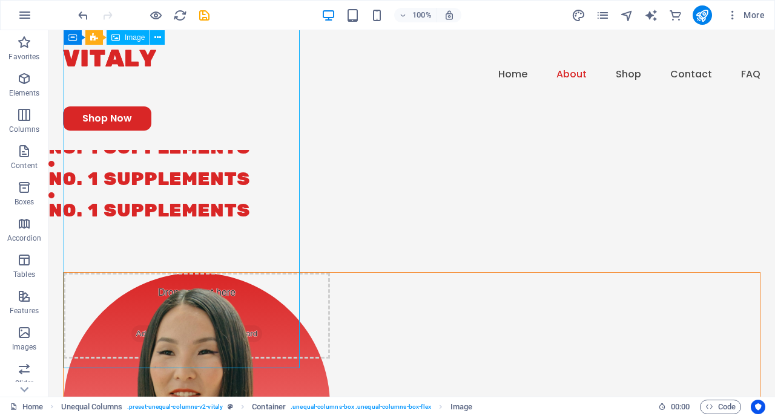
select select "px"
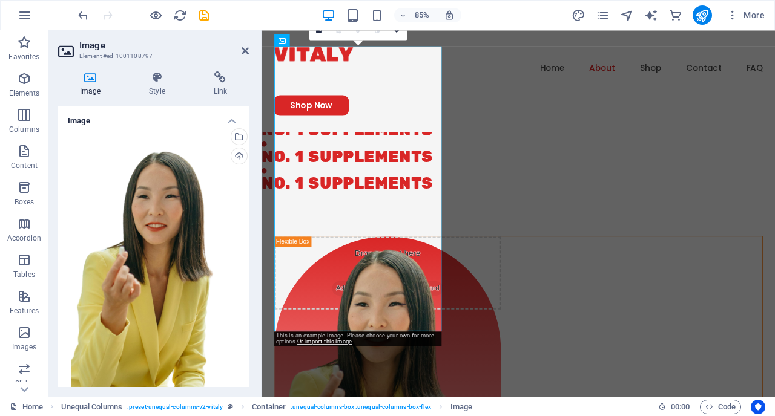
click at [158, 229] on div "Drag files here, click to choose files or select files from Files or our free s…" at bounding box center [153, 281] width 171 height 287
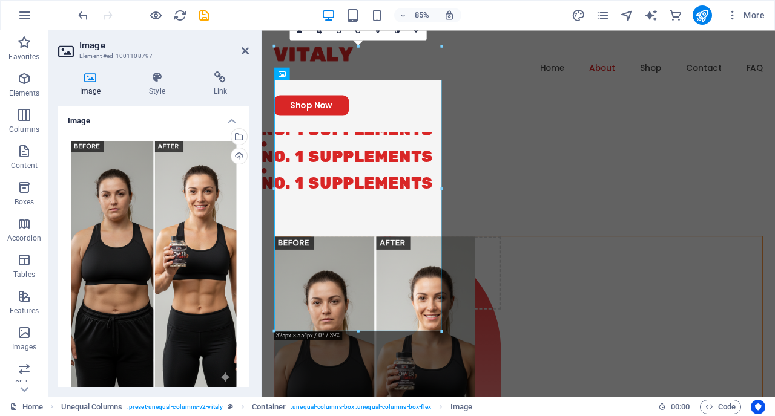
click at [251, 316] on div "Image Style Link Image Drag files here, click to choose files or select files f…" at bounding box center [153, 229] width 210 height 335
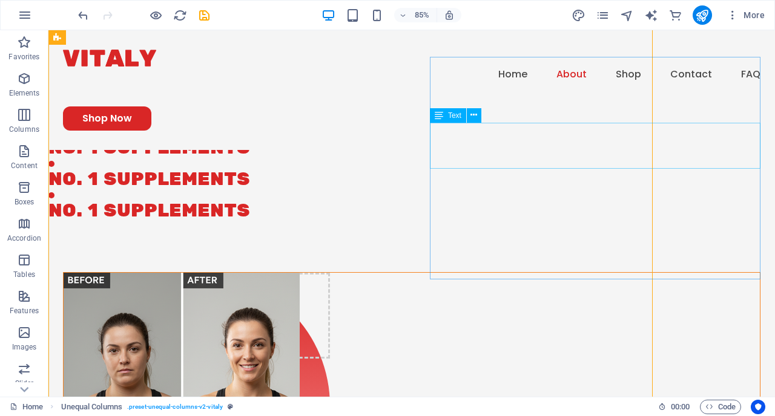
scroll to position [668, 0]
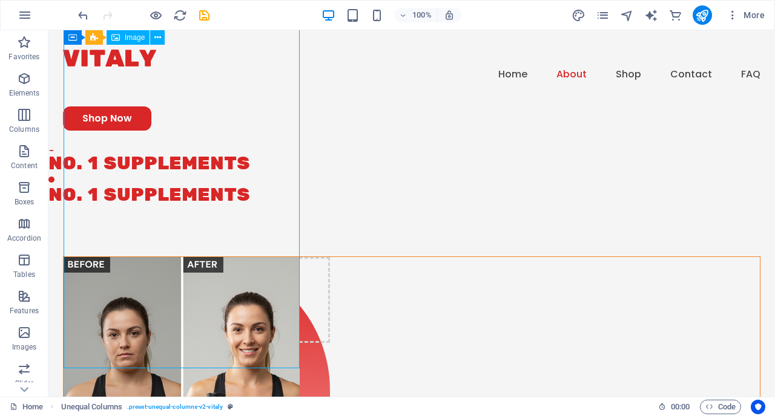
select select "px"
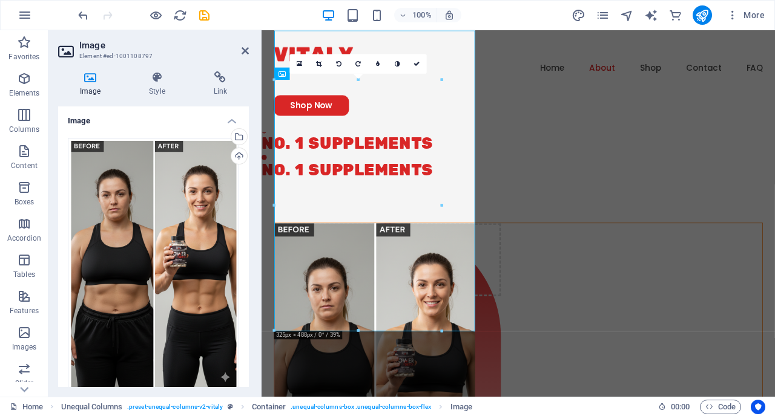
scroll to position [652, 0]
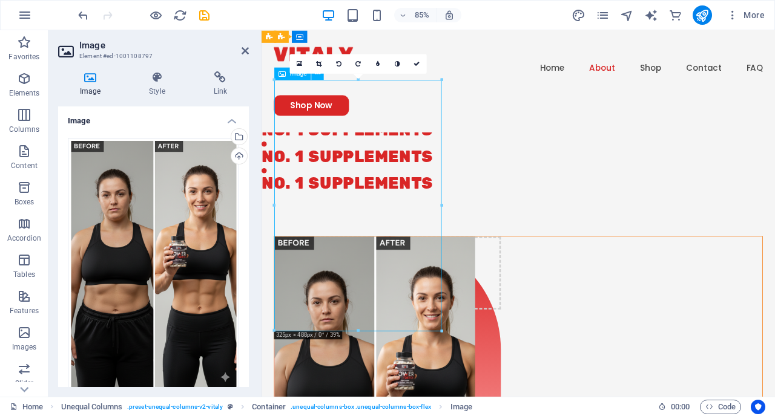
drag, startPoint x: 346, startPoint y: 180, endPoint x: 345, endPoint y: 212, distance: 32.1
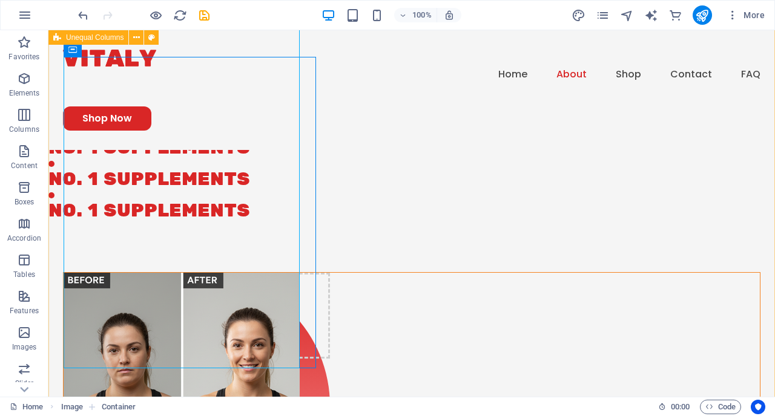
scroll to position [668, 0]
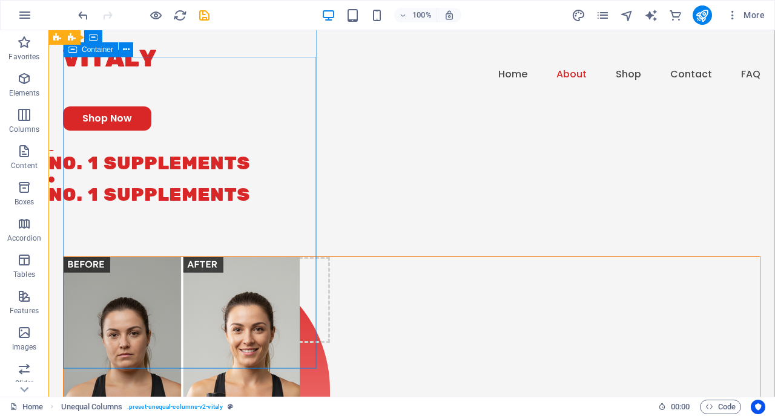
click at [304, 257] on div "Drop content here or Add elements Paste clipboard" at bounding box center [197, 413] width 266 height 312
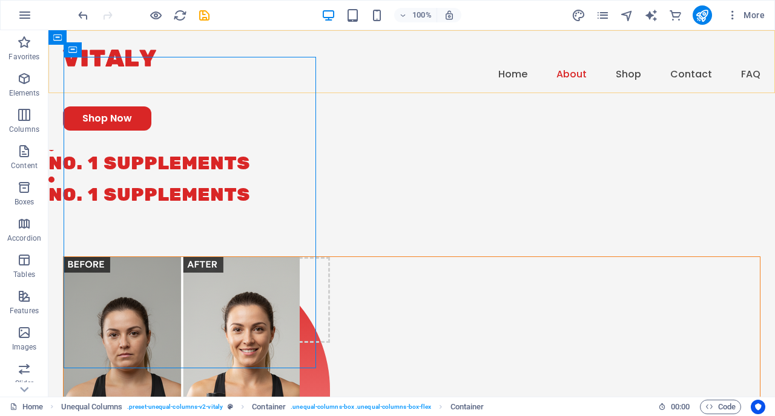
click at [288, 79] on div "Menu Home About Shop Contact FAQ Shop Now" at bounding box center [411, 90] width 726 height 120
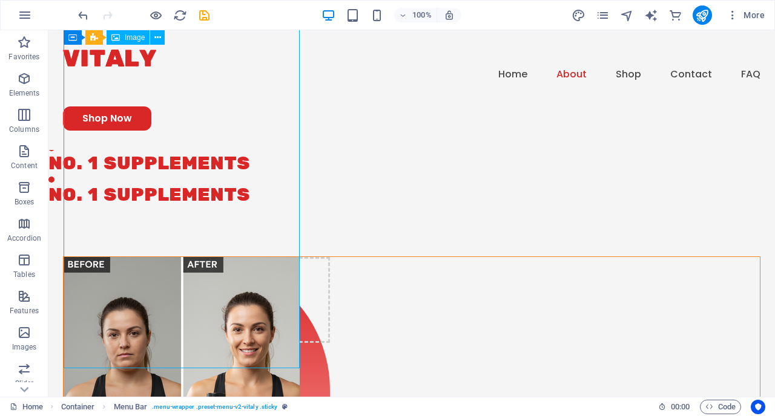
select select "px"
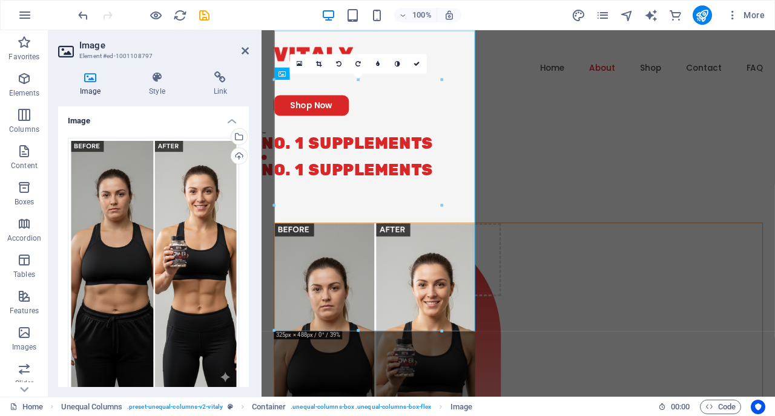
scroll to position [652, 0]
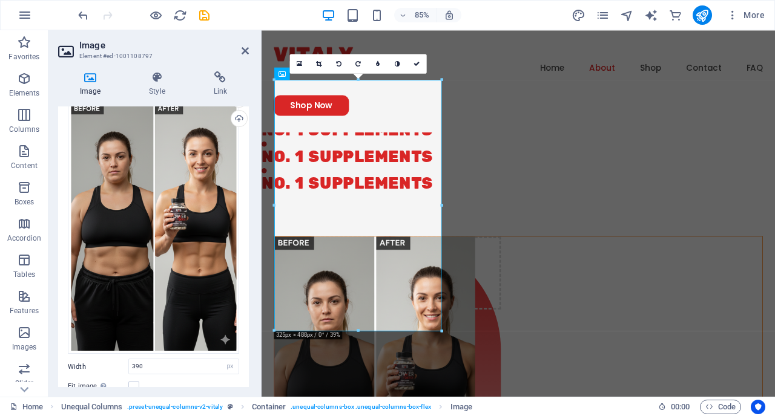
scroll to position [0, 0]
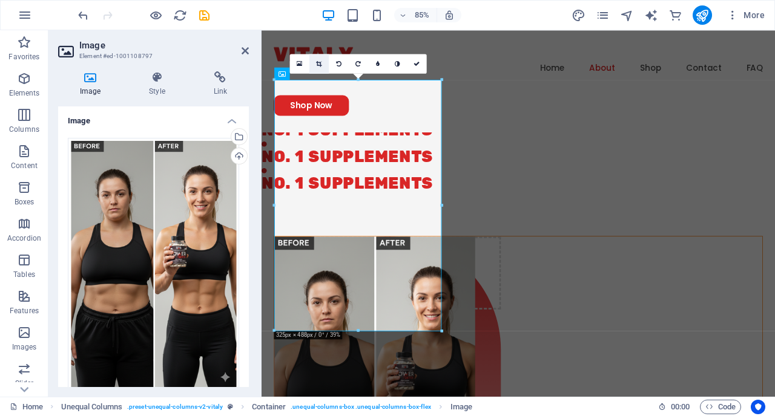
click at [321, 62] on icon at bounding box center [318, 64] width 5 height 6
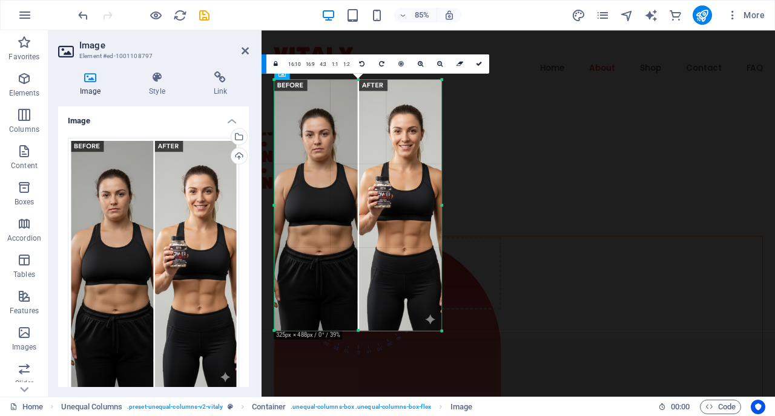
click at [355, 137] on div at bounding box center [357, 205] width 167 height 251
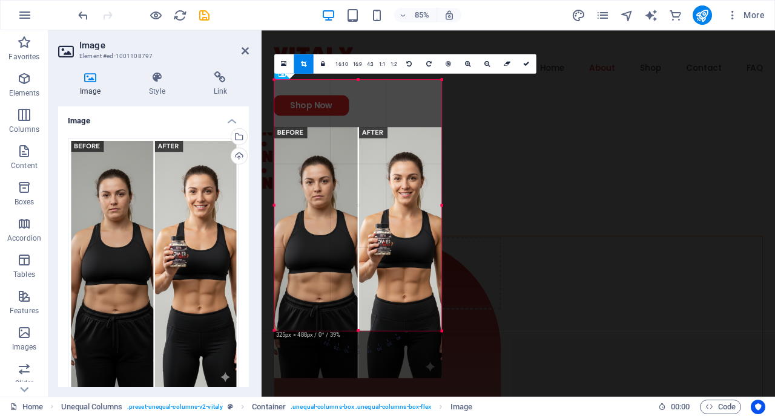
drag, startPoint x: 355, startPoint y: 137, endPoint x: 353, endPoint y: 192, distance: 55.7
click at [353, 192] on div at bounding box center [358, 252] width 167 height 251
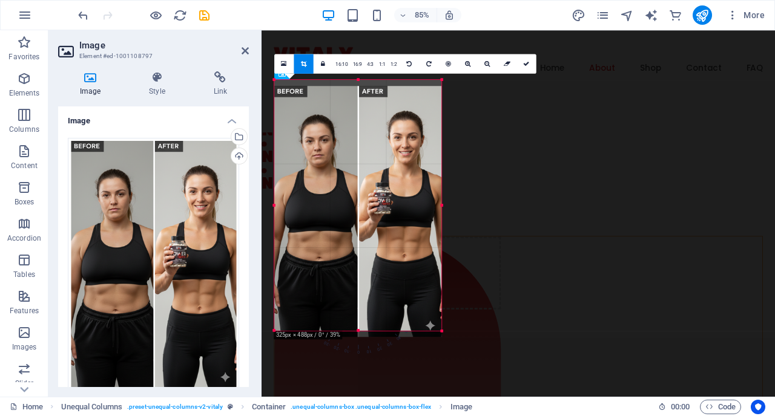
drag, startPoint x: 372, startPoint y: 168, endPoint x: 369, endPoint y: 203, distance: 35.2
click at [369, 203] on div at bounding box center [358, 211] width 167 height 251
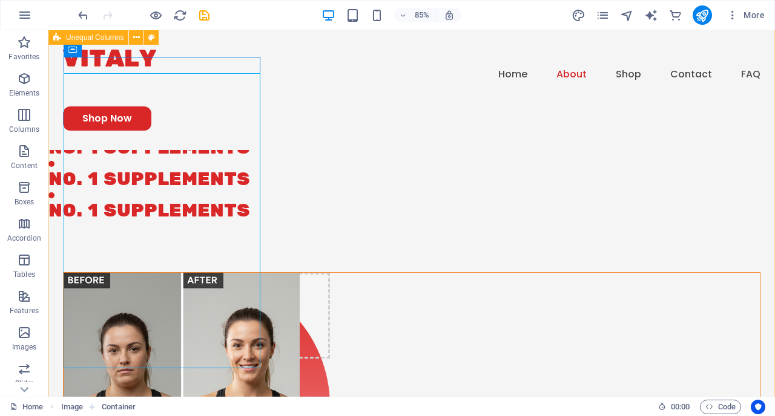
scroll to position [668, 0]
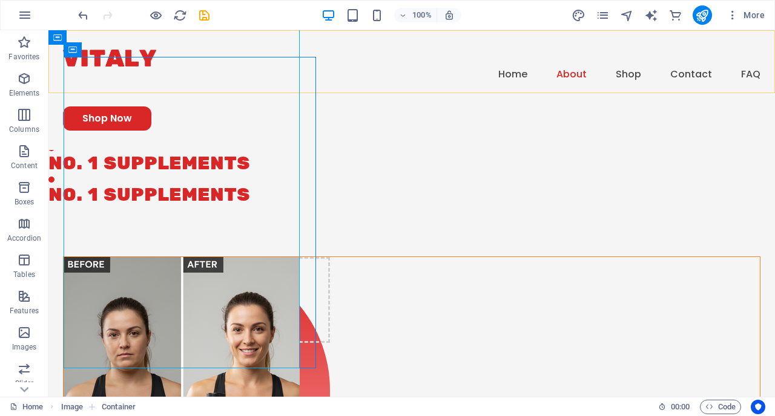
click at [84, 90] on div "Menu Home About Shop Contact FAQ Shop Now" at bounding box center [411, 90] width 726 height 120
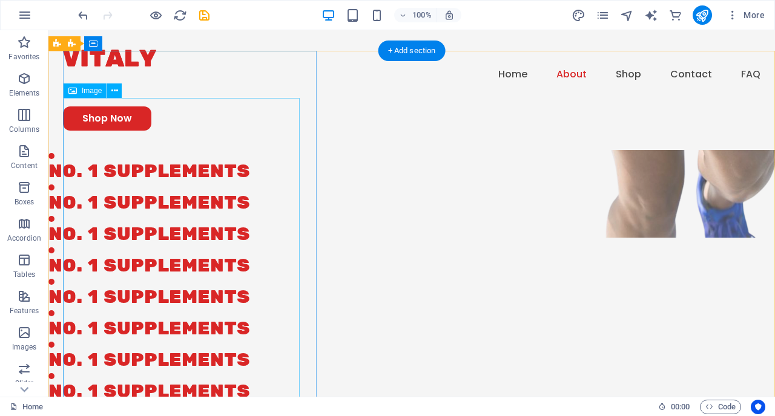
scroll to position [585, 0]
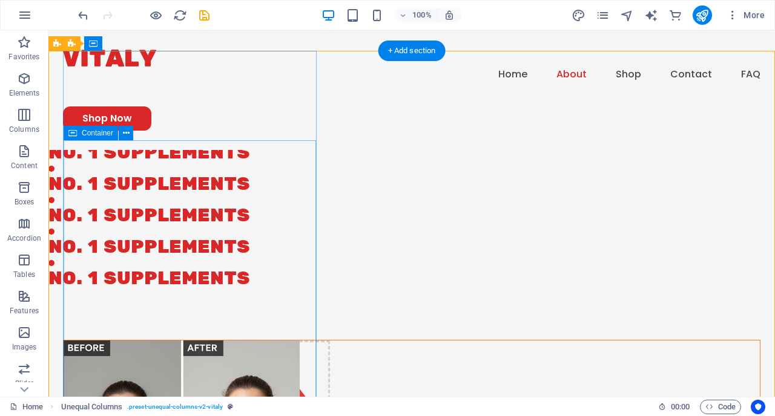
click at [309, 341] on div "Drop content here or Add elements Paste clipboard" at bounding box center [197, 384] width 266 height 86
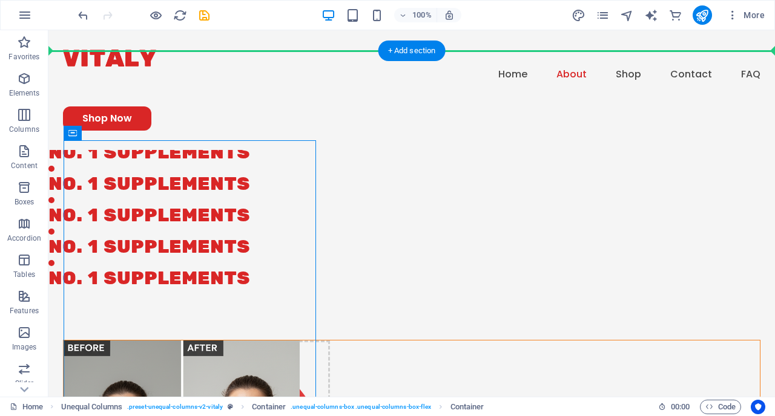
drag, startPoint x: 309, startPoint y: 163, endPoint x: 376, endPoint y: 247, distance: 106.8
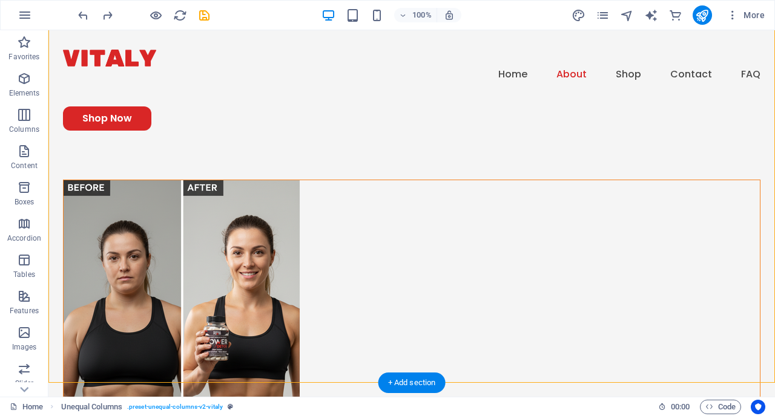
scroll to position [752, 0]
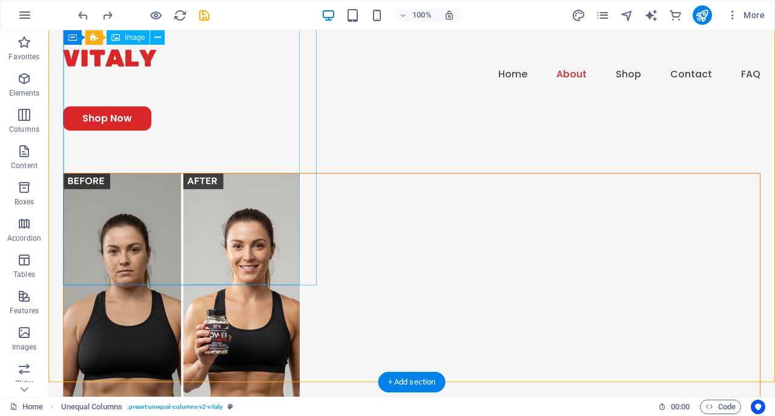
click at [255, 202] on figure at bounding box center [182, 351] width 236 height 354
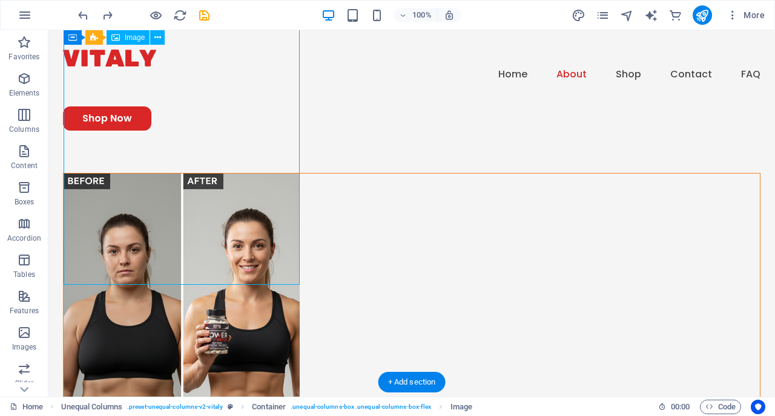
click at [255, 202] on figure at bounding box center [182, 351] width 236 height 354
select select "px"
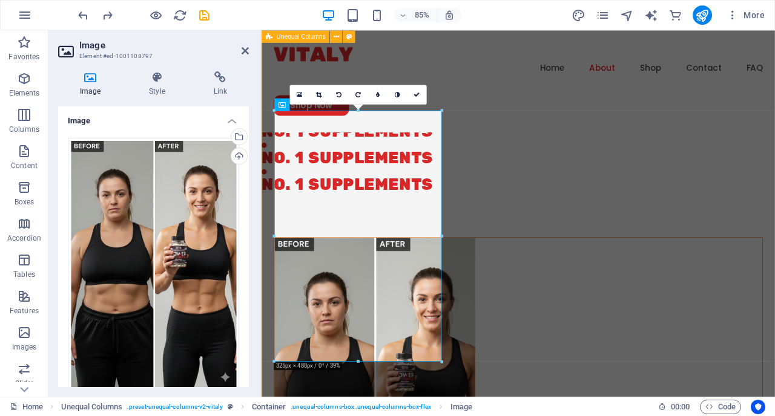
scroll to position [652, 0]
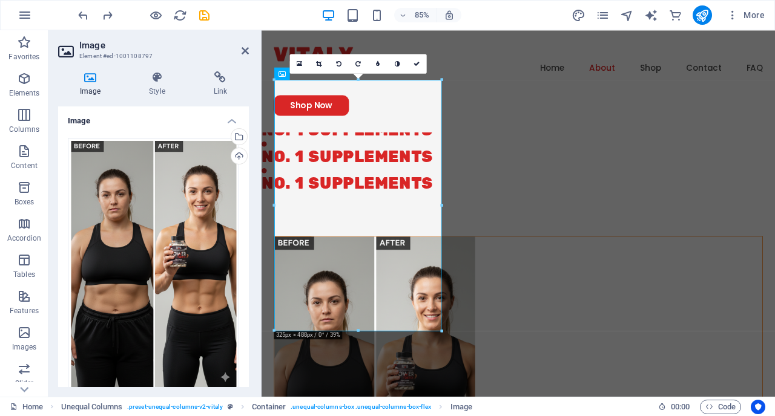
click at [327, 73] on div "16:10 16:9 4:3 1:1 1:2 0" at bounding box center [358, 63] width 137 height 19
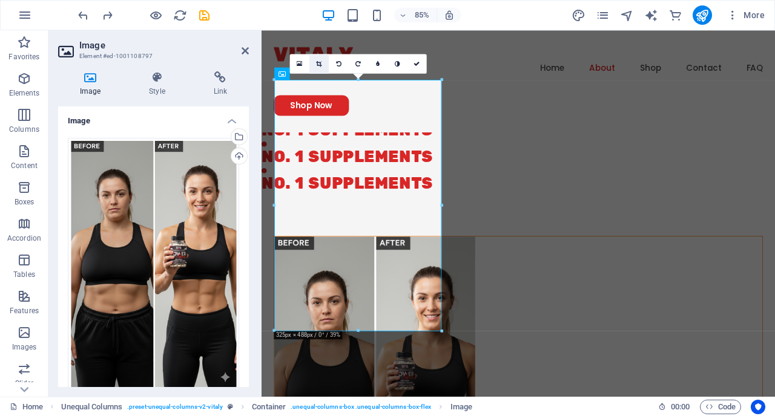
click at [318, 65] on icon at bounding box center [318, 64] width 5 height 6
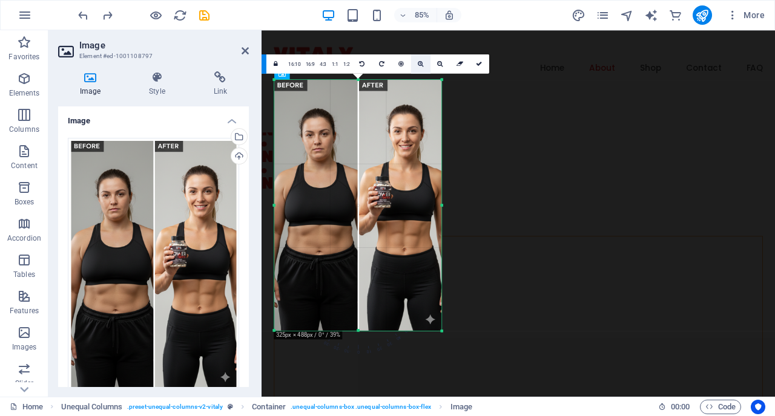
click at [423, 62] on link at bounding box center [420, 63] width 19 height 19
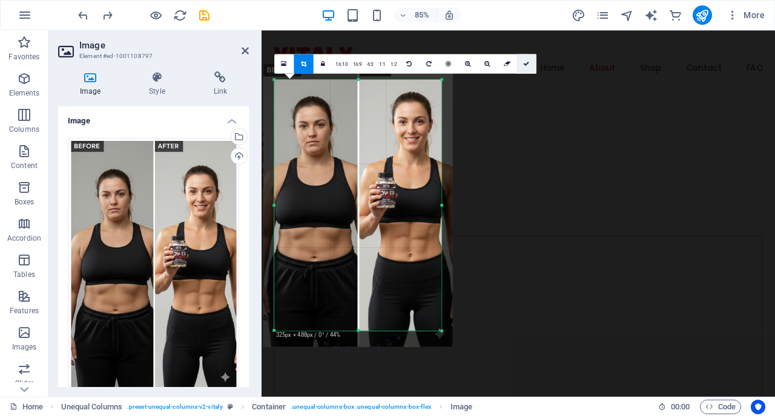
click at [524, 59] on link at bounding box center [526, 63] width 19 height 19
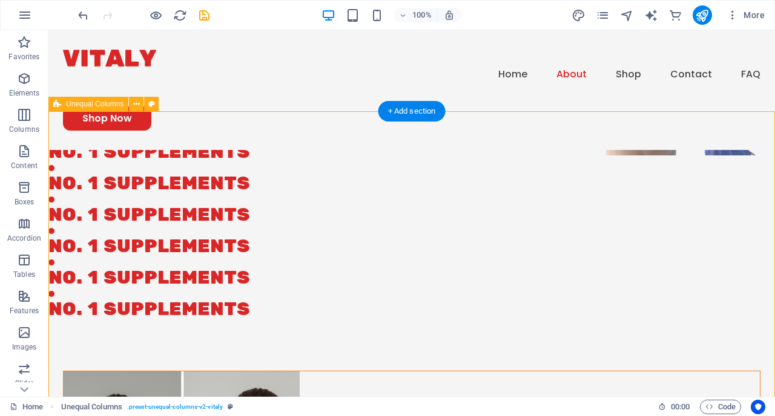
scroll to position [585, 0]
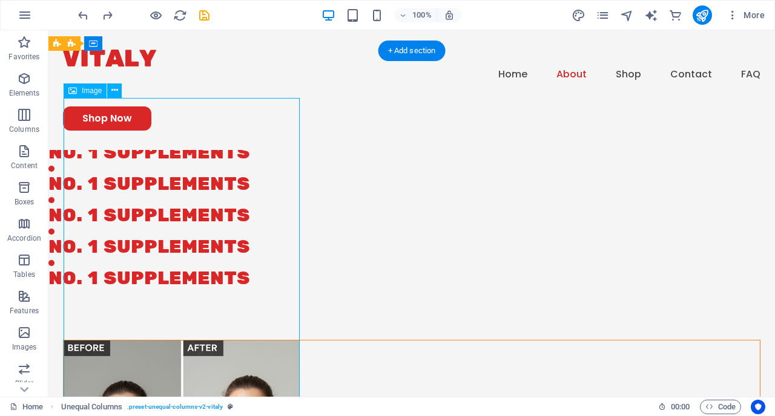
select select "px"
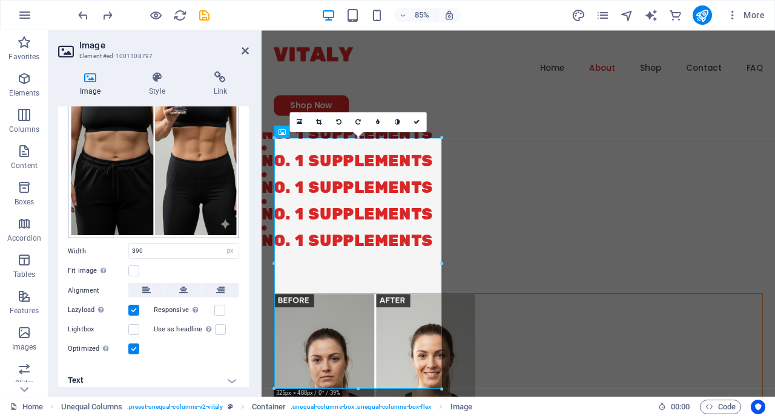
scroll to position [161, 0]
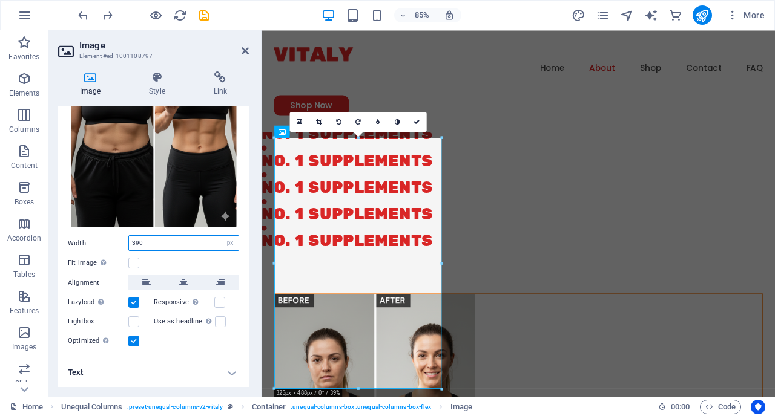
click at [156, 244] on input "390" at bounding box center [184, 243] width 110 height 15
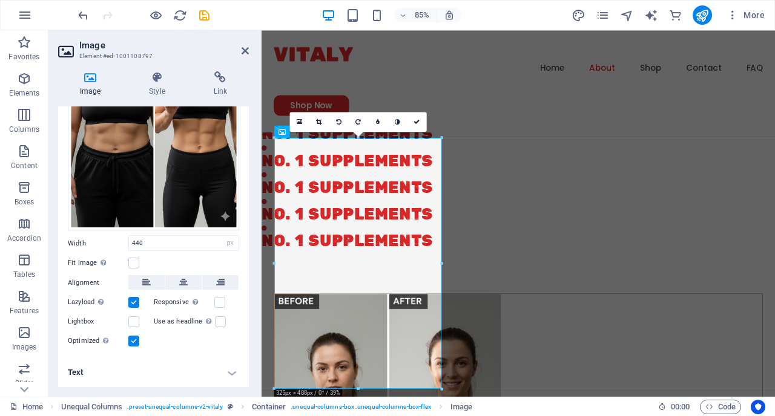
click at [165, 262] on div "Fit image Automatically fit image to a fixed width and height" at bounding box center [153, 263] width 171 height 15
click at [131, 261] on label at bounding box center [133, 263] width 11 height 11
click at [0, 0] on input "Fit image Automatically fit image to a fixed width and height" at bounding box center [0, 0] width 0 height 0
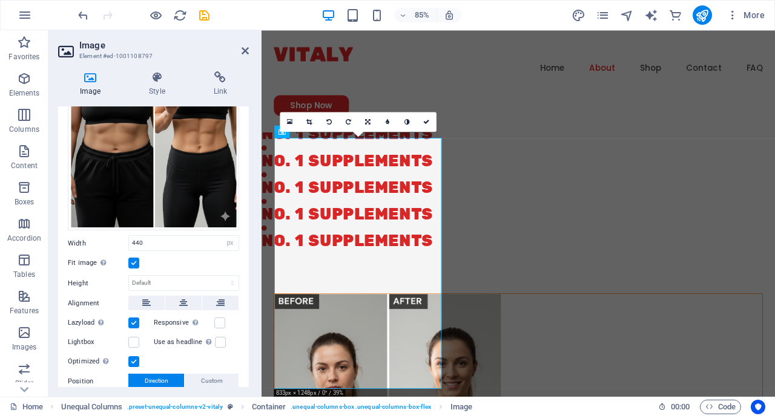
click at [131, 261] on label at bounding box center [133, 263] width 11 height 11
click at [0, 0] on input "Fit image Automatically fit image to a fixed width and height" at bounding box center [0, 0] width 0 height 0
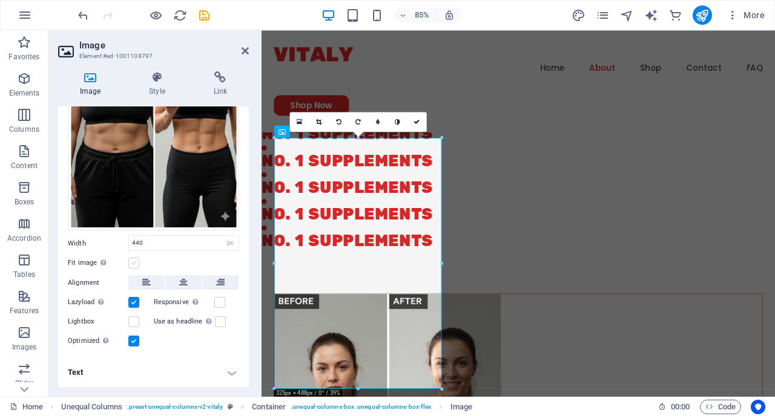
click at [131, 261] on label at bounding box center [133, 263] width 11 height 11
click at [0, 0] on input "Fit image Automatically fit image to a fixed width and height" at bounding box center [0, 0] width 0 height 0
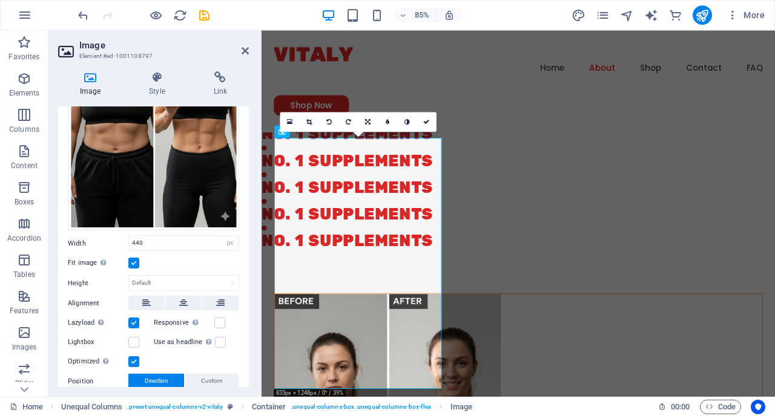
click at [131, 261] on label at bounding box center [133, 263] width 11 height 11
click at [0, 0] on input "Fit image Automatically fit image to a fixed width and height" at bounding box center [0, 0] width 0 height 0
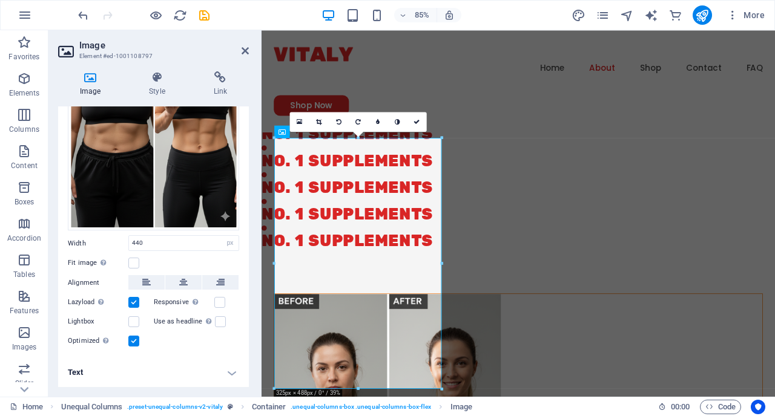
drag, startPoint x: 704, startPoint y: 170, endPoint x: 483, endPoint y: 154, distance: 222.0
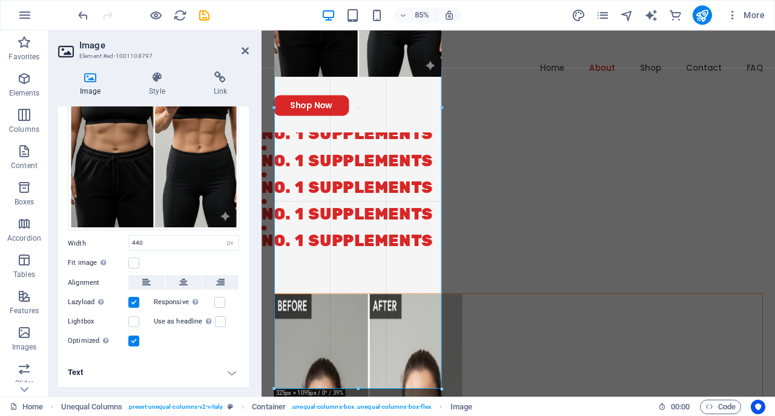
drag, startPoint x: 434, startPoint y: 140, endPoint x: 479, endPoint y: 121, distance: 48.2
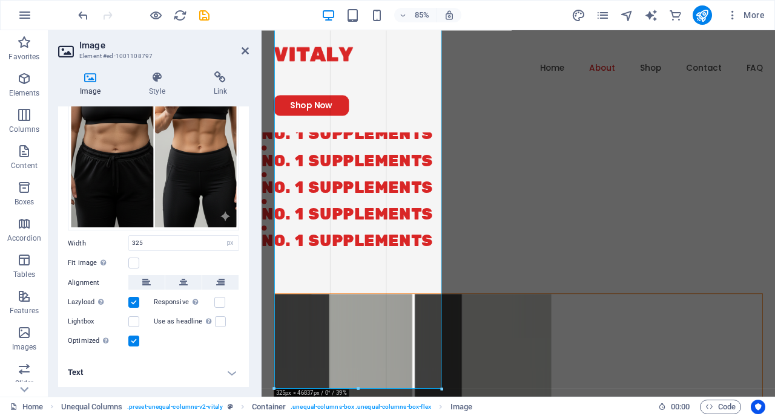
drag, startPoint x: 442, startPoint y: 264, endPoint x: 612, endPoint y: 248, distance: 170.8
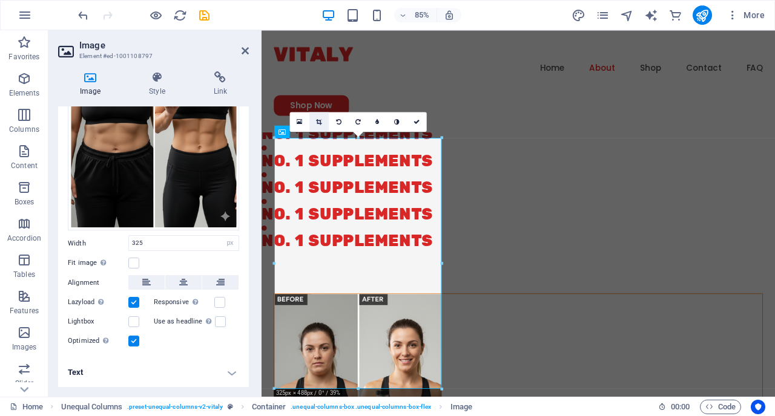
click at [316, 123] on icon at bounding box center [318, 122] width 5 height 6
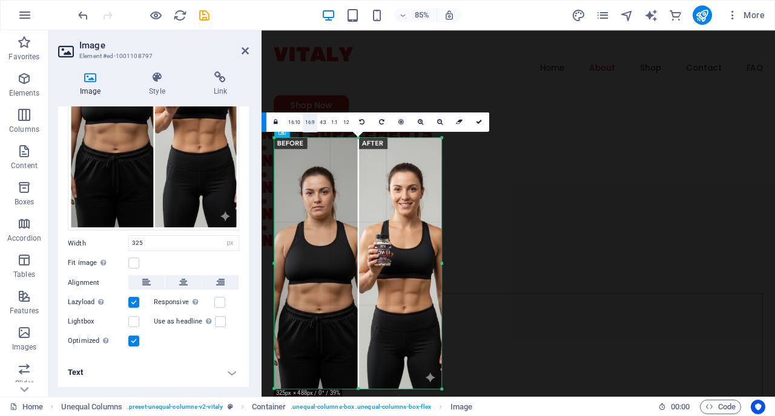
click at [315, 120] on link "16:9" at bounding box center [310, 122] width 15 height 19
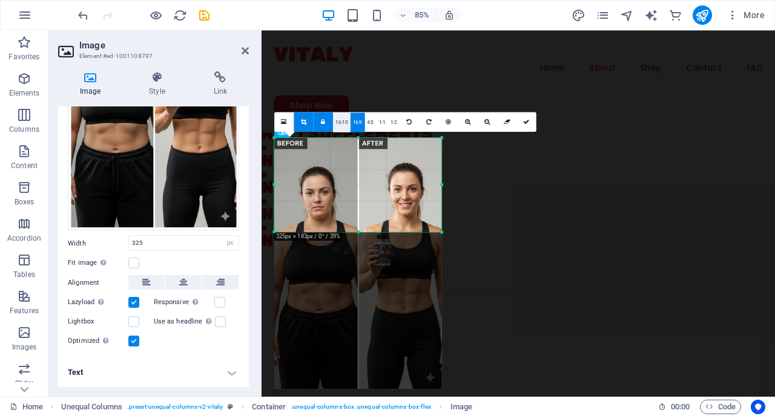
click at [341, 123] on link "16:10" at bounding box center [341, 122] width 17 height 19
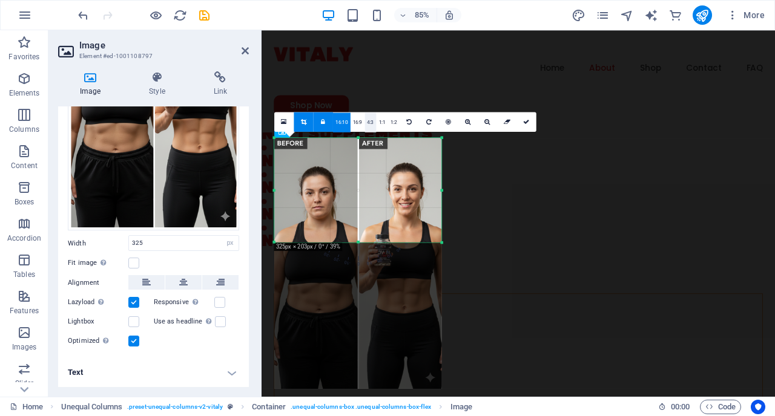
click at [369, 123] on link "4:3" at bounding box center [369, 122] width 11 height 19
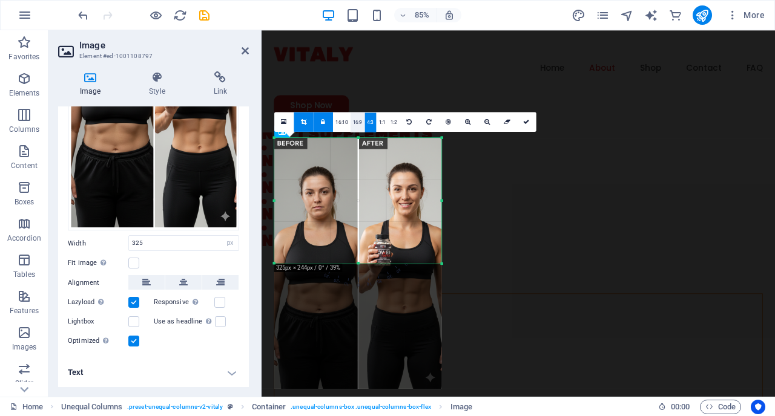
click at [358, 120] on link "16:9" at bounding box center [357, 122] width 15 height 19
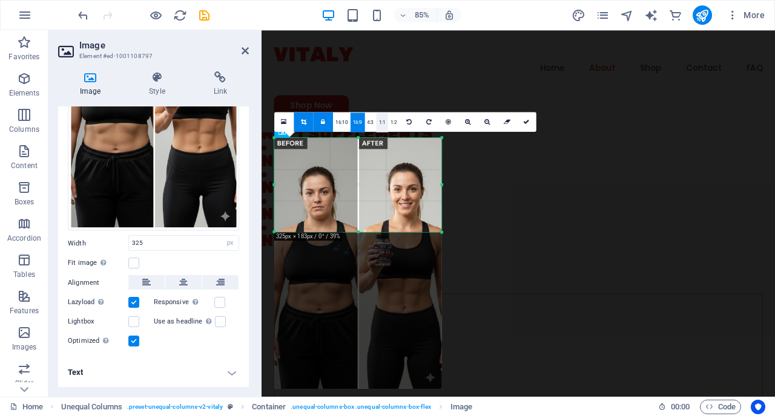
click at [380, 119] on link "1:1" at bounding box center [381, 122] width 11 height 19
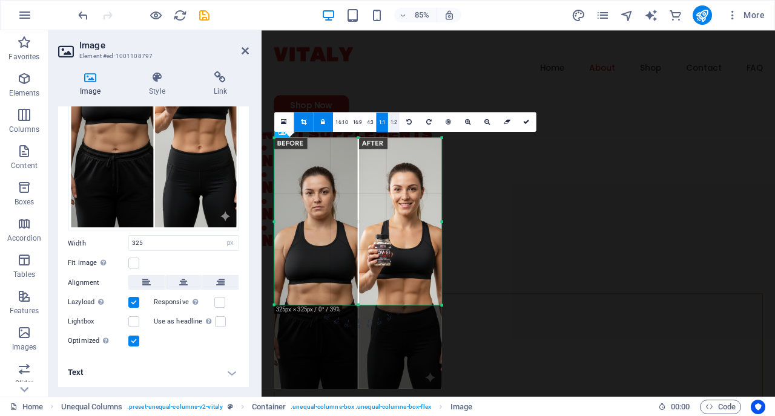
click at [395, 122] on link "1:2" at bounding box center [393, 122] width 11 height 19
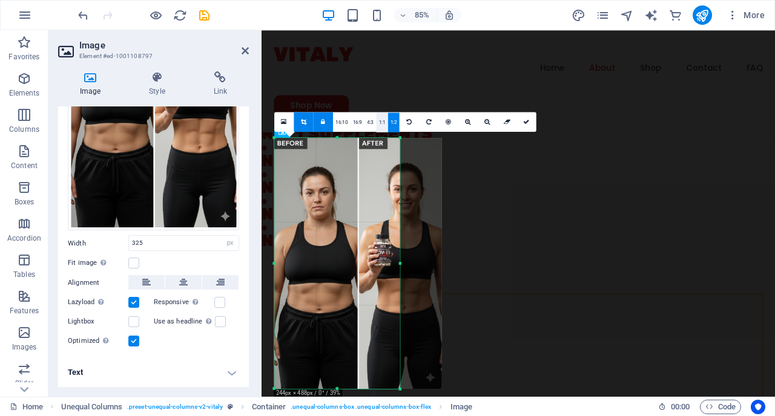
click at [381, 122] on link "1:1" at bounding box center [381, 122] width 11 height 19
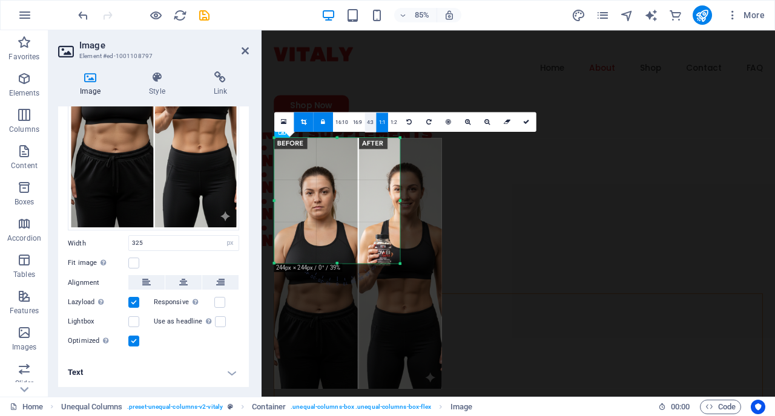
click at [370, 123] on link "4:3" at bounding box center [369, 122] width 11 height 19
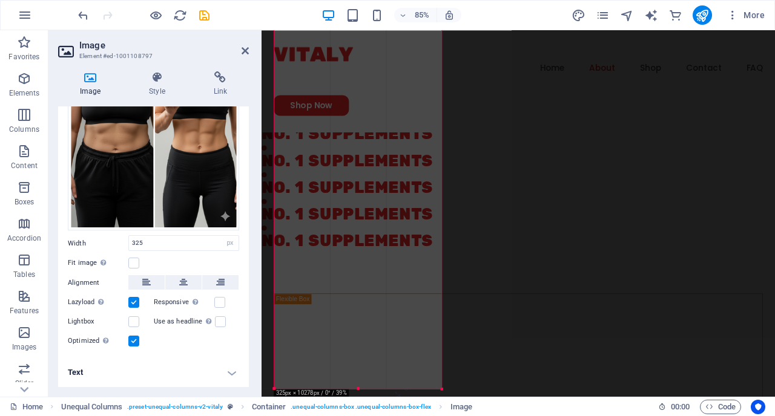
drag, startPoint x: 402, startPoint y: 234, endPoint x: 481, endPoint y: 188, distance: 91.1
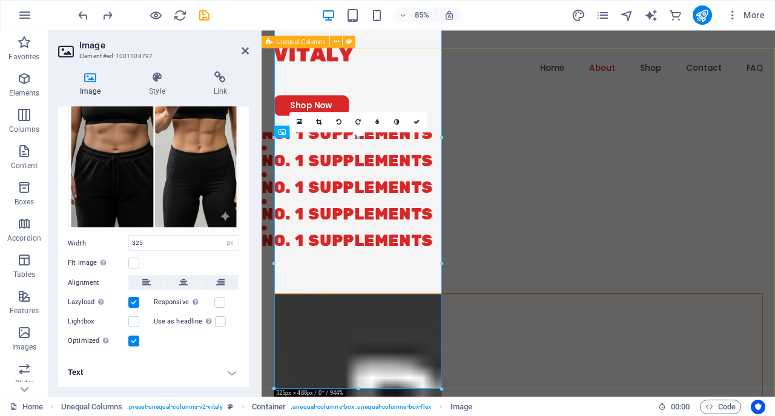
type input "325"
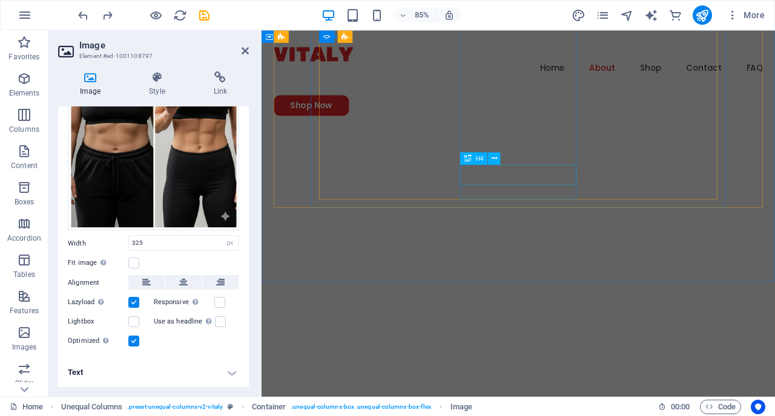
scroll to position [1185, 0]
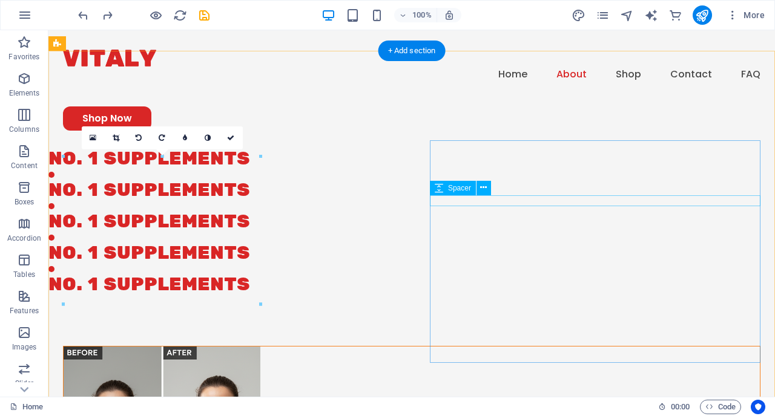
scroll to position [585, 0]
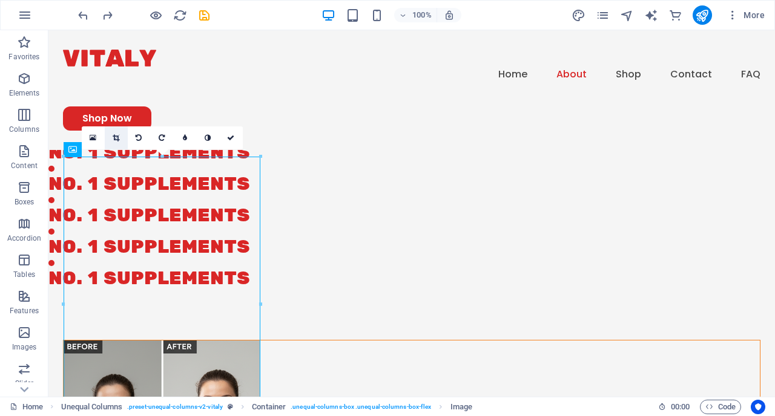
click at [117, 141] on icon at bounding box center [116, 137] width 7 height 7
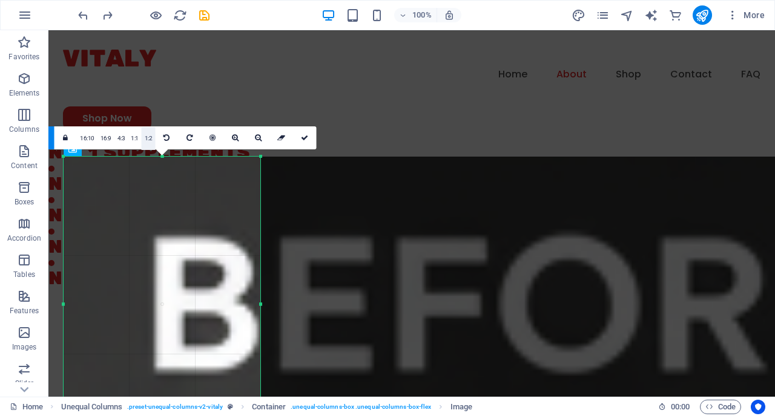
click at [145, 140] on link "1:2" at bounding box center [149, 138] width 14 height 23
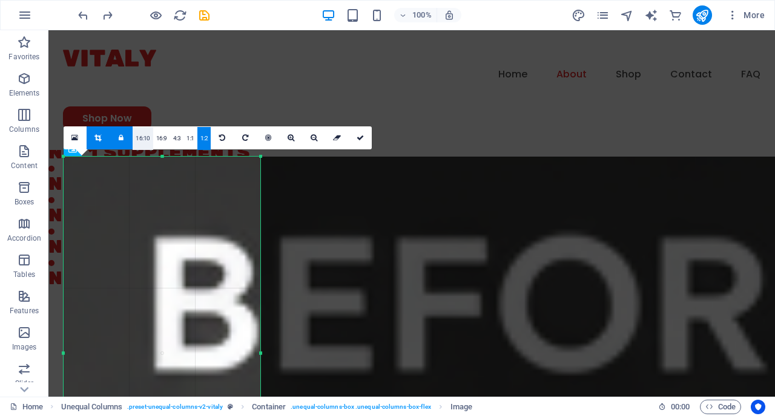
click at [146, 136] on link "16:10" at bounding box center [143, 138] width 21 height 23
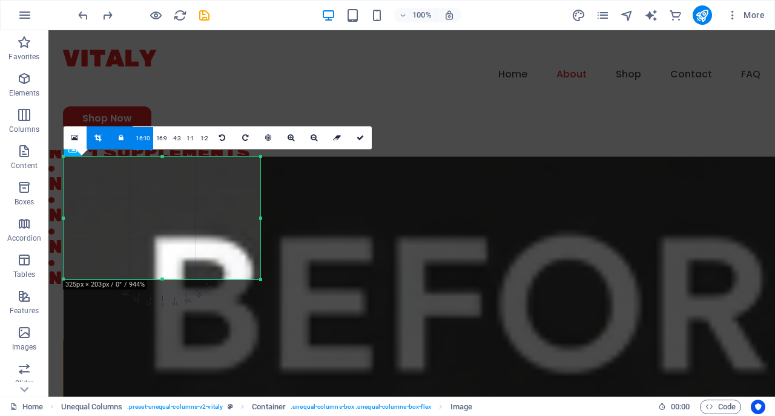
click at [121, 138] on icon at bounding box center [121, 137] width 5 height 7
click at [142, 137] on link "16:10" at bounding box center [143, 138] width 21 height 23
click at [163, 139] on link "16:9" at bounding box center [161, 138] width 17 height 23
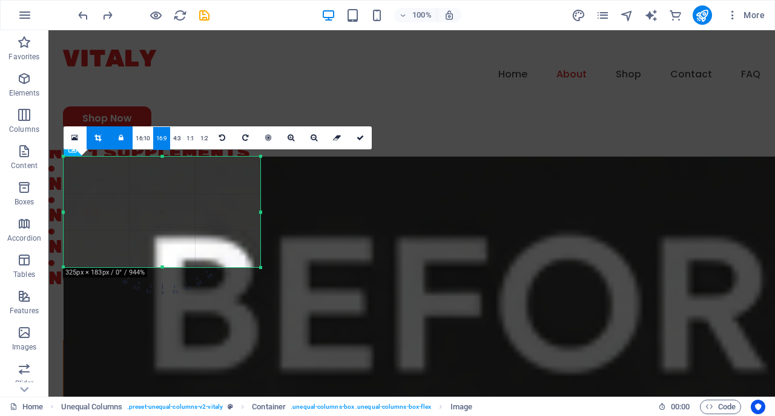
click at [120, 137] on icon at bounding box center [121, 137] width 5 height 7
click at [100, 136] on icon at bounding box center [97, 137] width 7 height 7
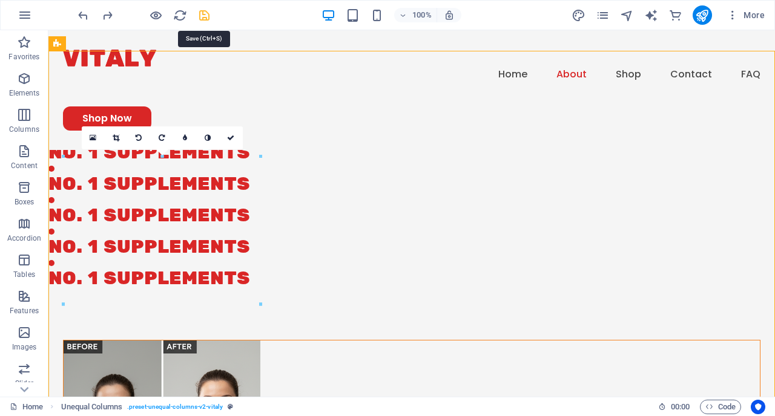
click at [204, 15] on icon "save" at bounding box center [204, 15] width 14 height 14
checkbox input "false"
